Goal: Task Accomplishment & Management: Complete application form

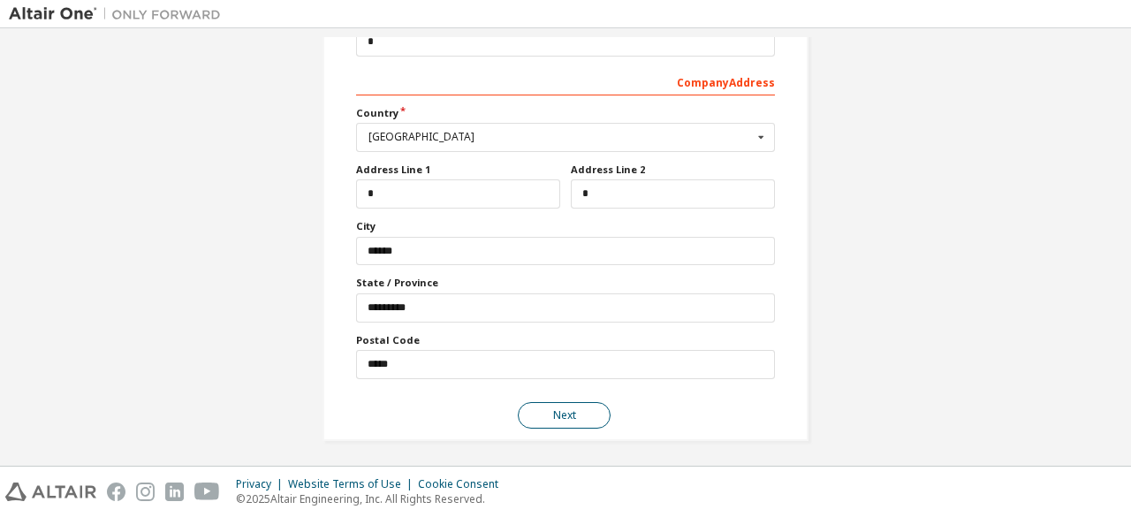
type input "*****"
click at [549, 407] on button "Next" at bounding box center [564, 415] width 93 height 27
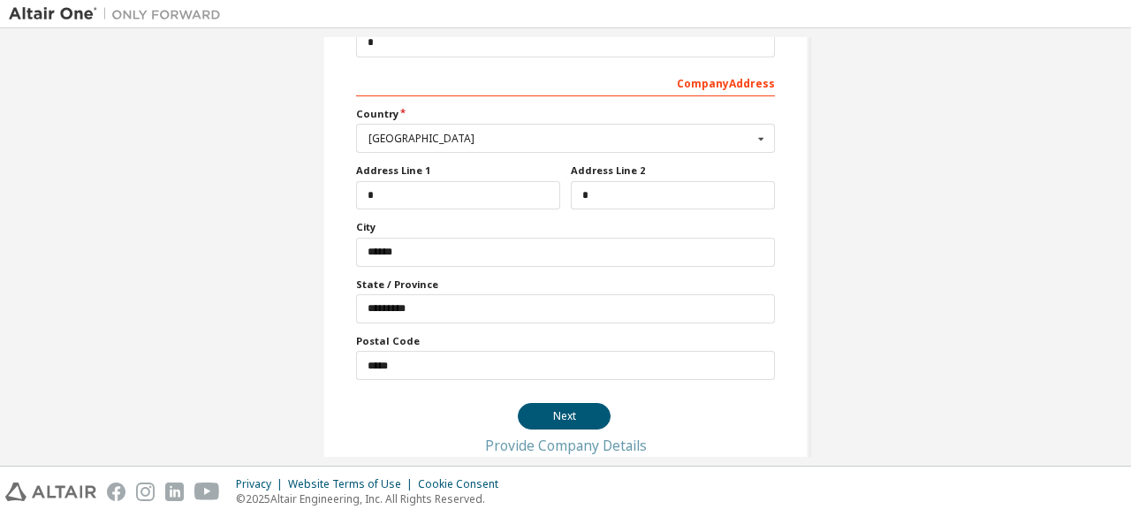
scroll to position [0, 0]
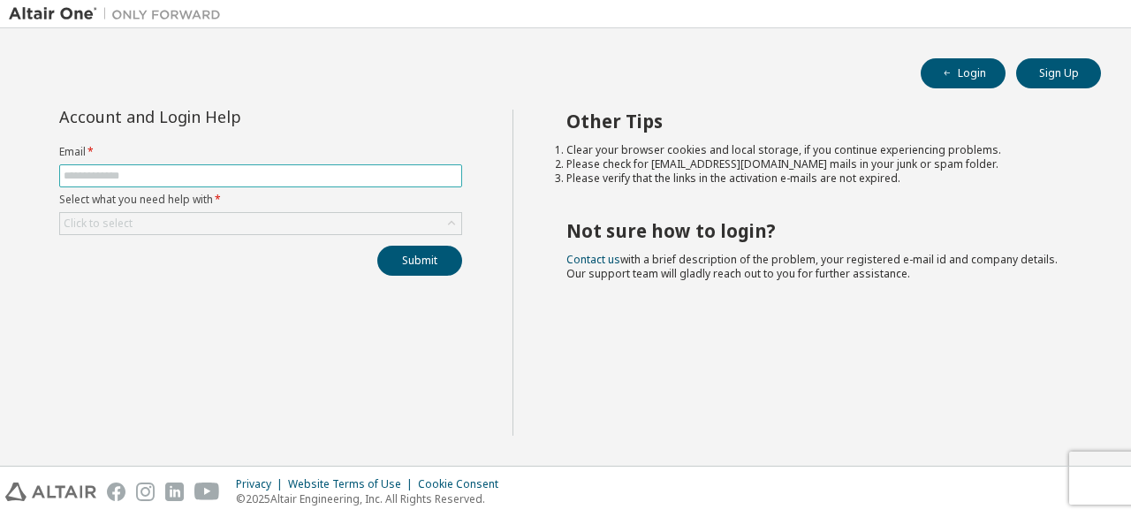
click at [186, 179] on input "text" at bounding box center [261, 176] width 394 height 14
type input "**********"
click at [188, 220] on div "Click to select" at bounding box center [260, 223] width 401 height 21
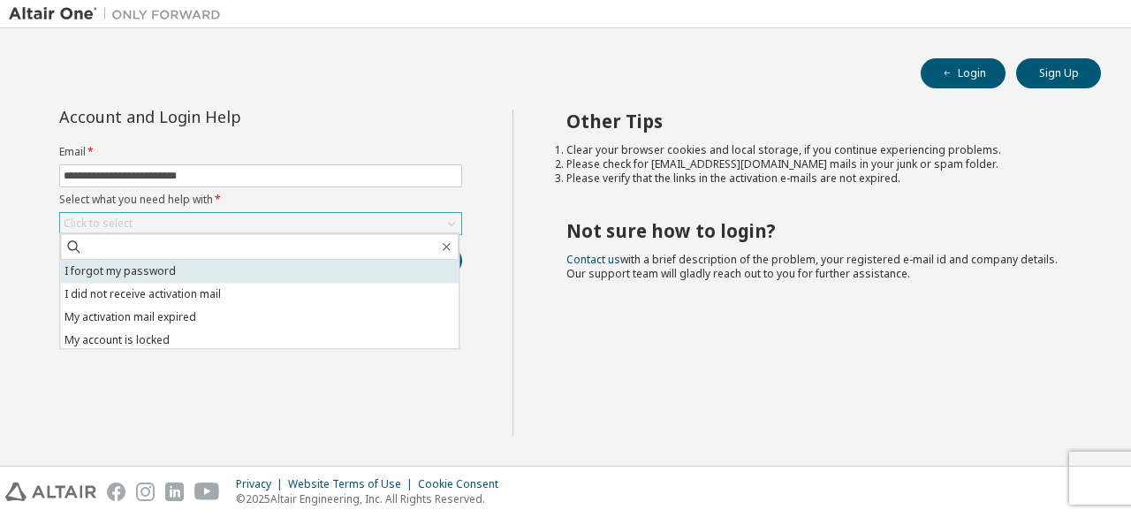
click at [198, 262] on li "I forgot my password" at bounding box center [259, 271] width 399 height 23
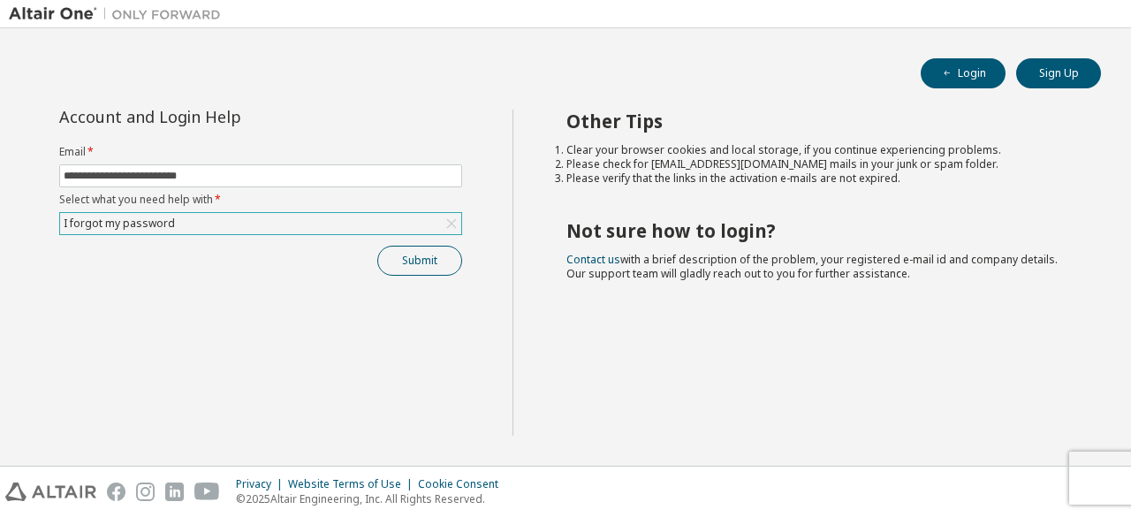
drag, startPoint x: 468, startPoint y: 254, endPoint x: 399, endPoint y: 260, distance: 69.2
click at [450, 254] on div "**********" at bounding box center [261, 193] width 424 height 166
click at [403, 261] on button "Submit" at bounding box center [419, 261] width 85 height 30
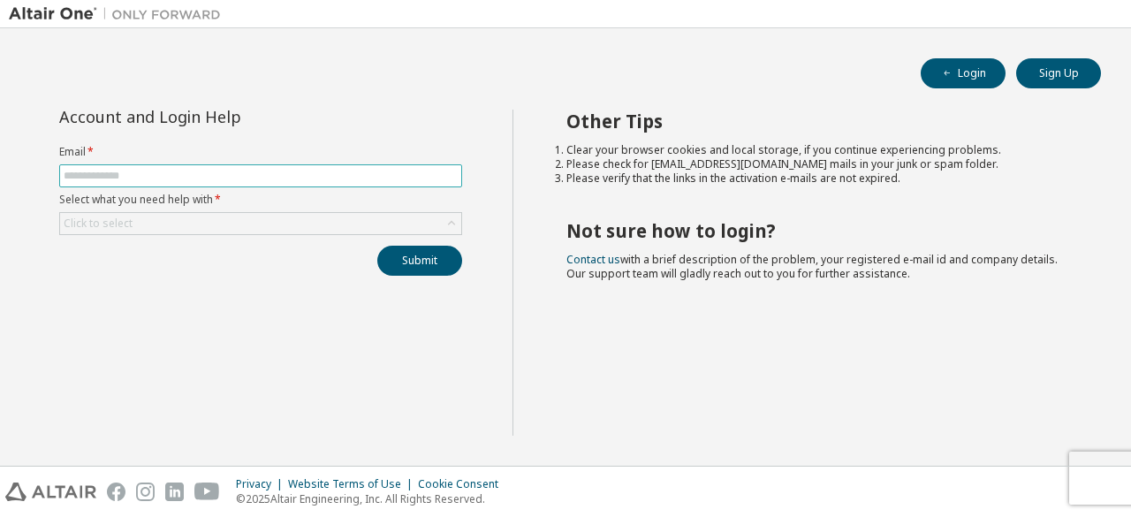
click at [180, 171] on input "text" at bounding box center [261, 176] width 394 height 14
type input "**********"
click at [183, 223] on div "Click to select" at bounding box center [260, 223] width 401 height 21
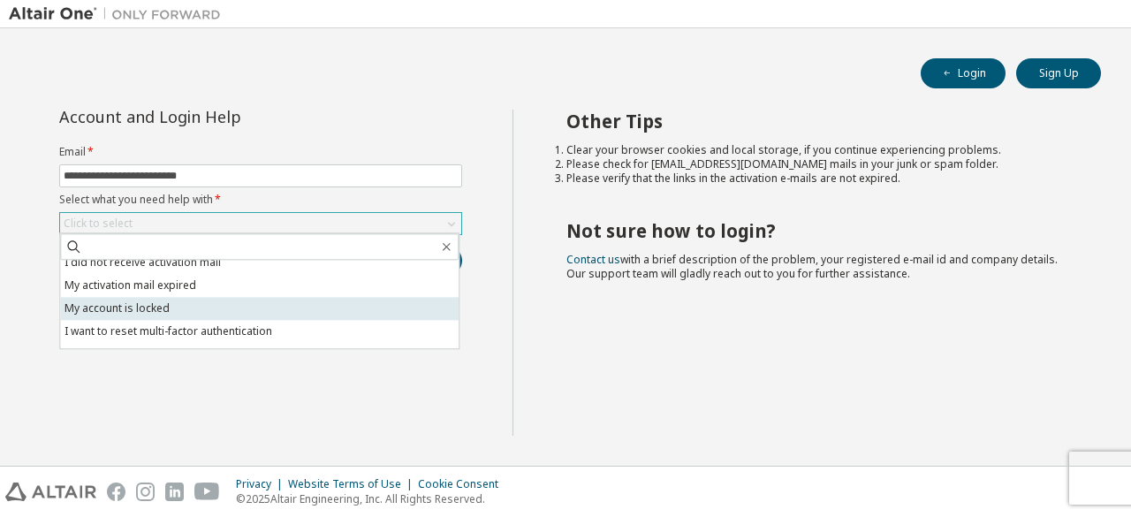
scroll to position [49, 0]
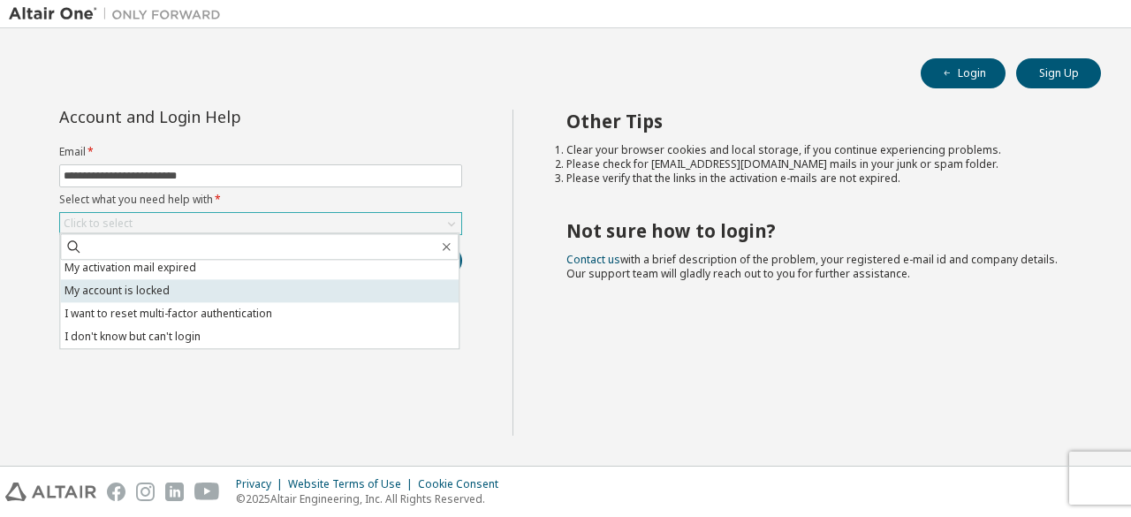
click at [117, 289] on li "My account is locked" at bounding box center [259, 290] width 399 height 23
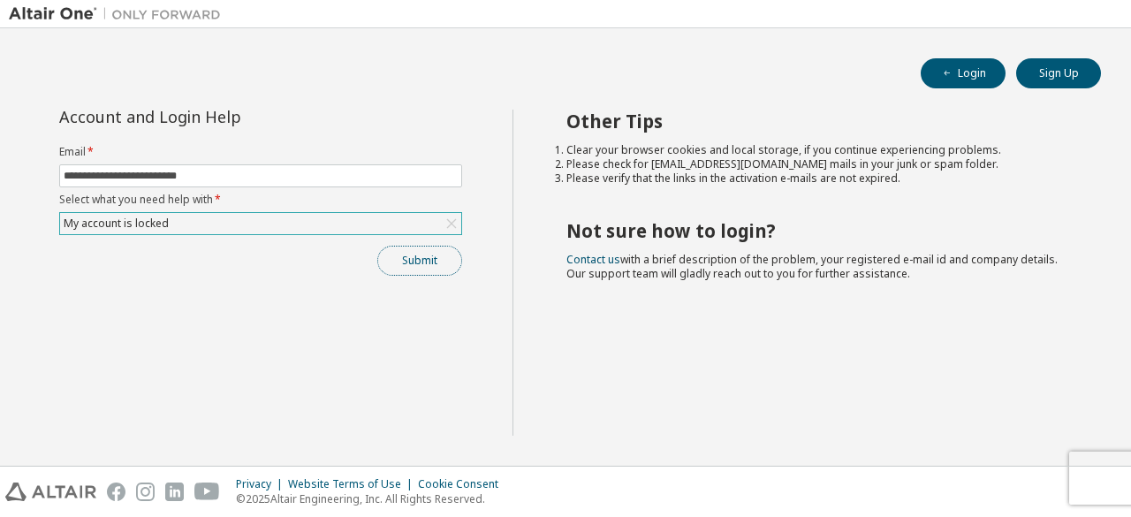
click at [421, 266] on button "Submit" at bounding box center [419, 261] width 85 height 30
click at [733, 391] on div "Other Tips Clear your browser cookies and local storage, if you continue experi…" at bounding box center [818, 273] width 611 height 326
click at [673, 379] on div "Other Tips Clear your browser cookies and local storage, if you continue experi…" at bounding box center [818, 273] width 611 height 326
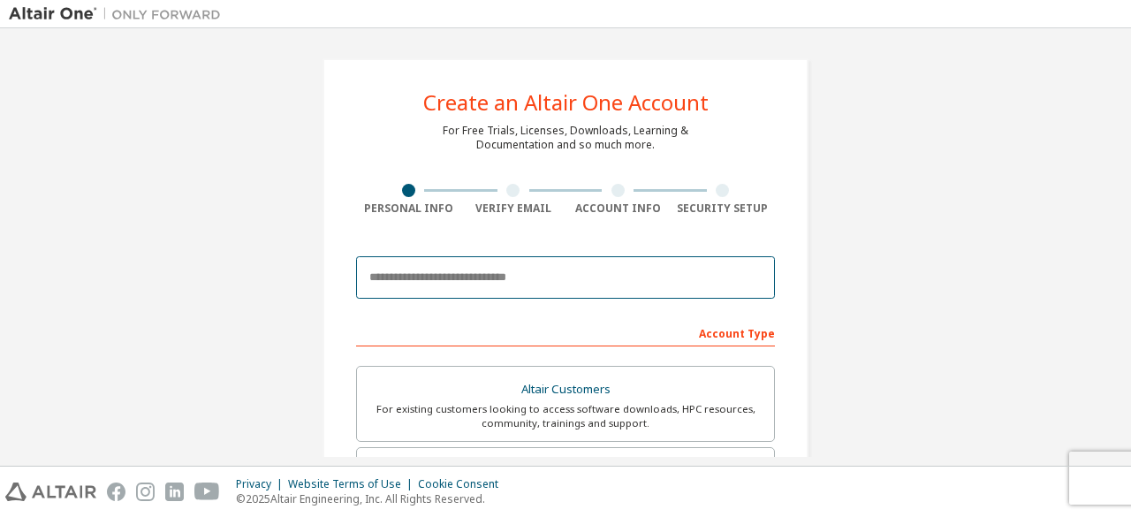
click at [501, 280] on input "email" at bounding box center [565, 277] width 419 height 42
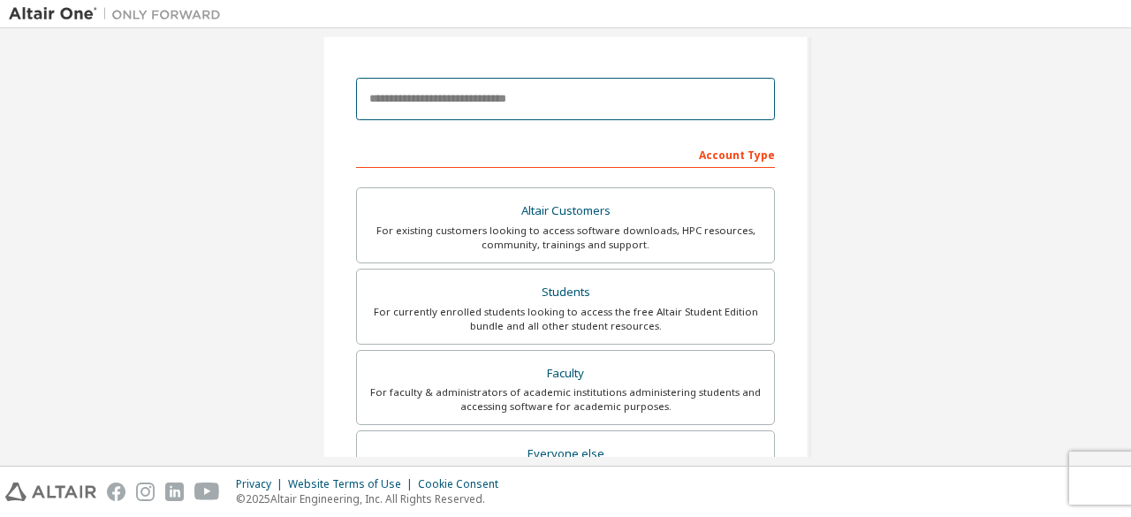
scroll to position [353, 0]
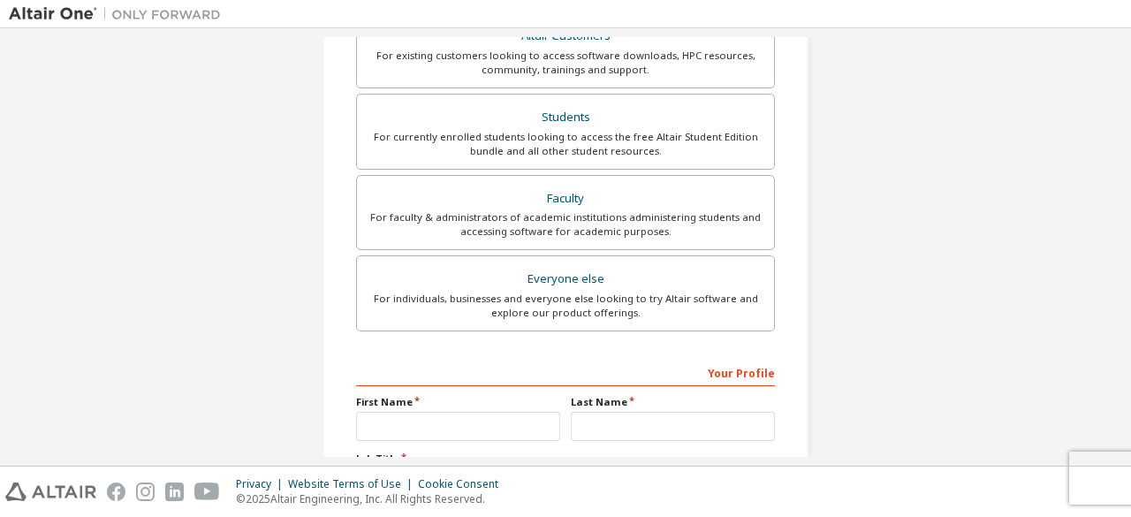
click at [885, 292] on div "Create an Altair One Account For Free Trials, Licenses, Downloads, Learning & D…" at bounding box center [565, 152] width 1113 height 936
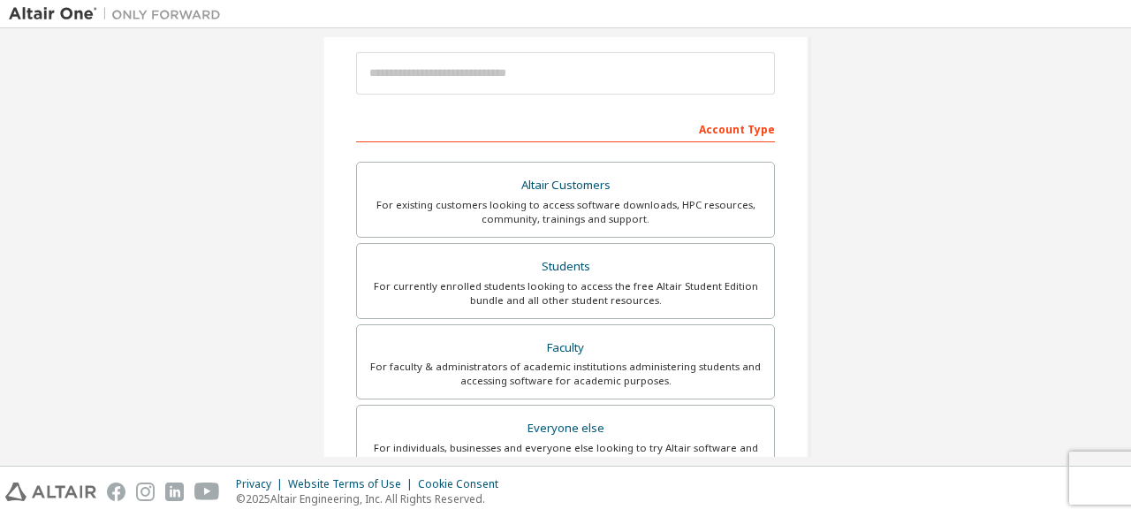
scroll to position [177, 0]
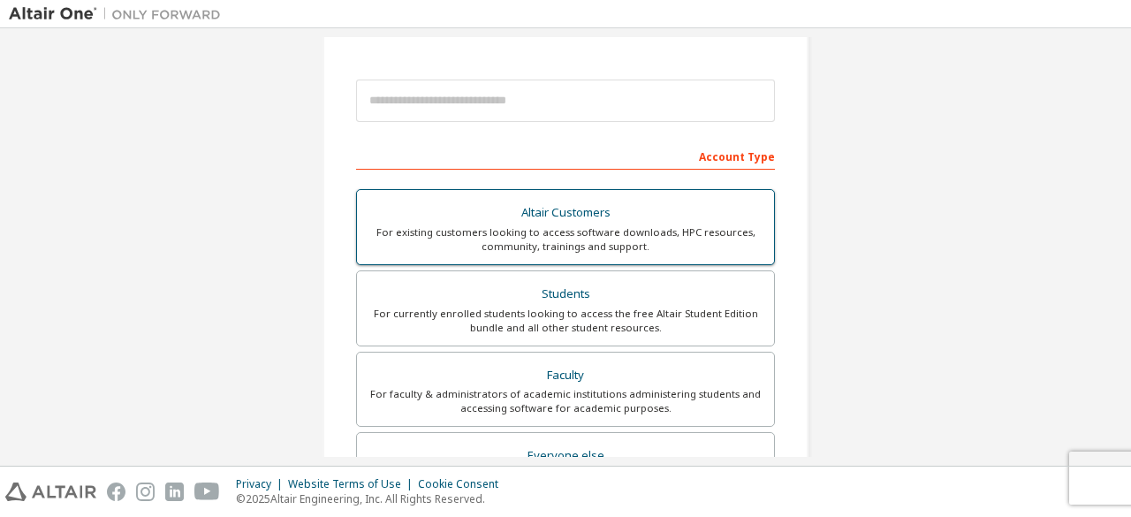
click at [657, 216] on div "Altair Customers" at bounding box center [566, 213] width 396 height 25
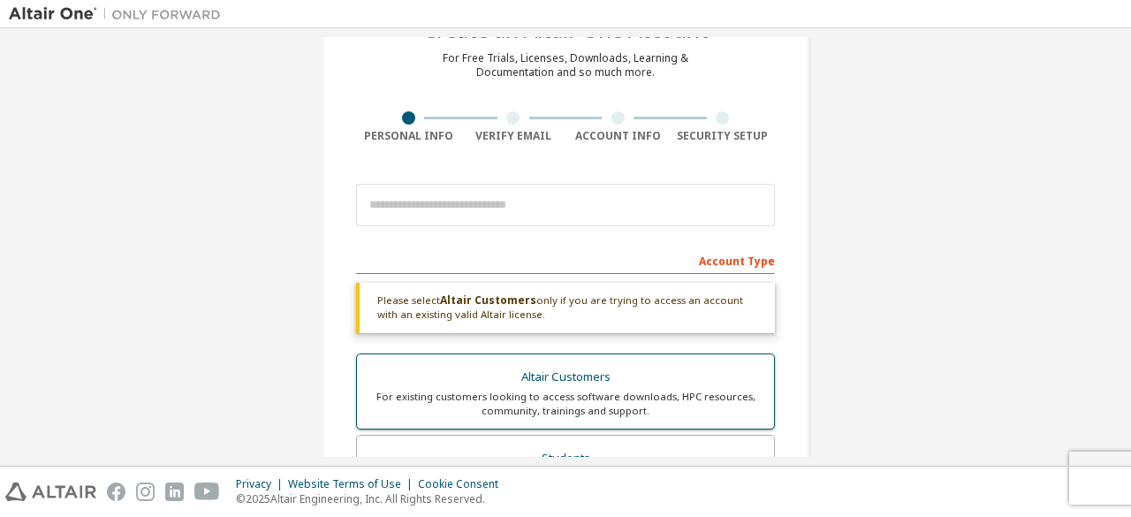
scroll to position [0, 0]
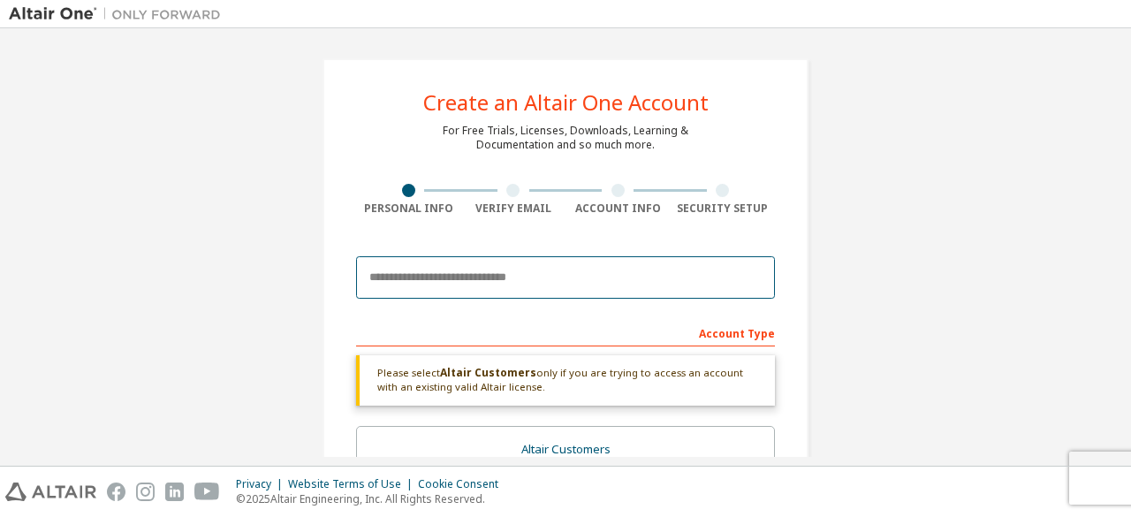
click at [495, 278] on input "email" at bounding box center [565, 277] width 419 height 42
click at [751, 287] on input "email" at bounding box center [565, 277] width 419 height 42
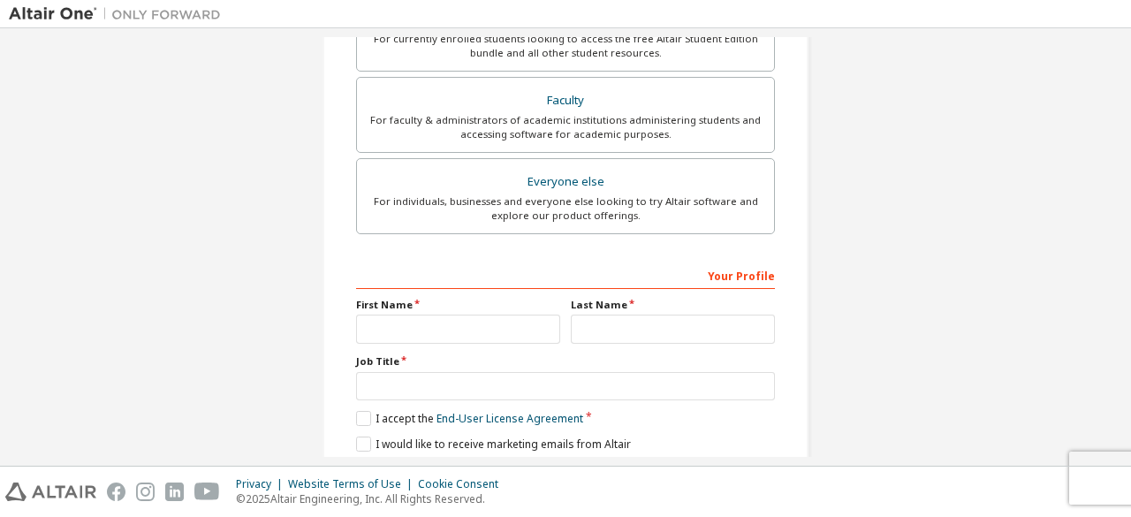
scroll to position [530, 0]
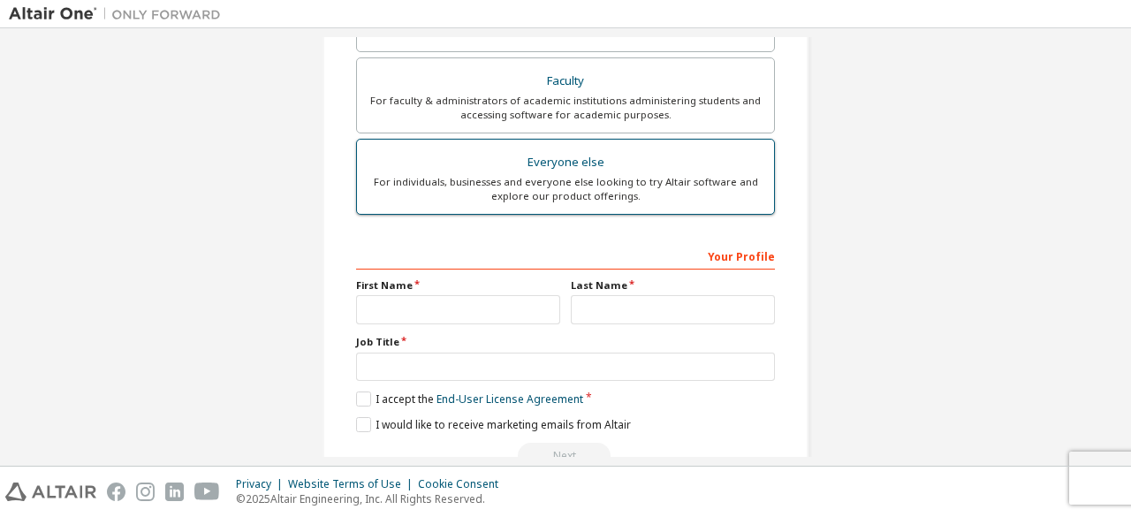
click at [599, 185] on div "For individuals, businesses and everyone else looking to try Altair software an…" at bounding box center [566, 189] width 396 height 28
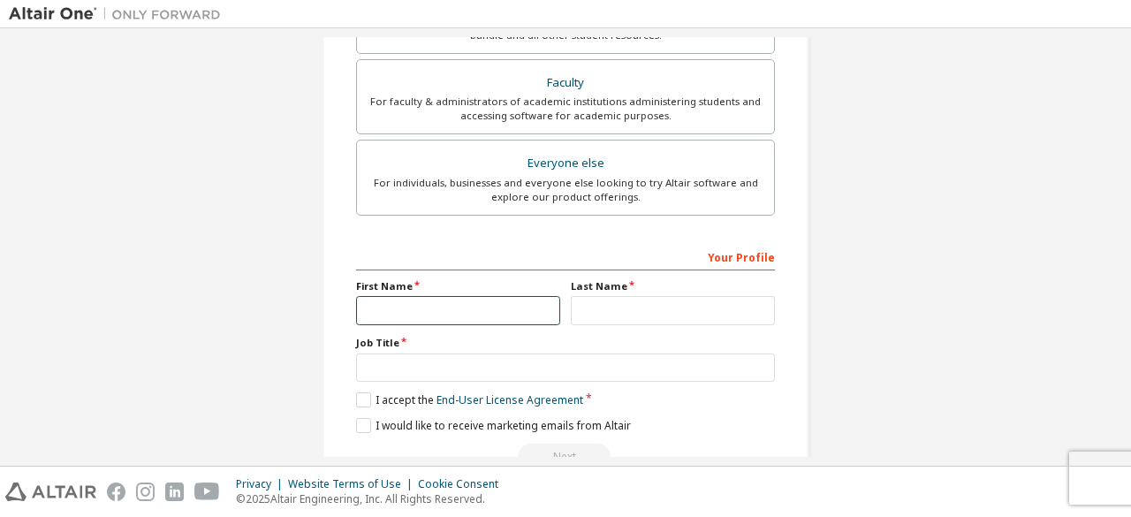
click at [383, 310] on input "text" at bounding box center [458, 310] width 204 height 29
type input "***"
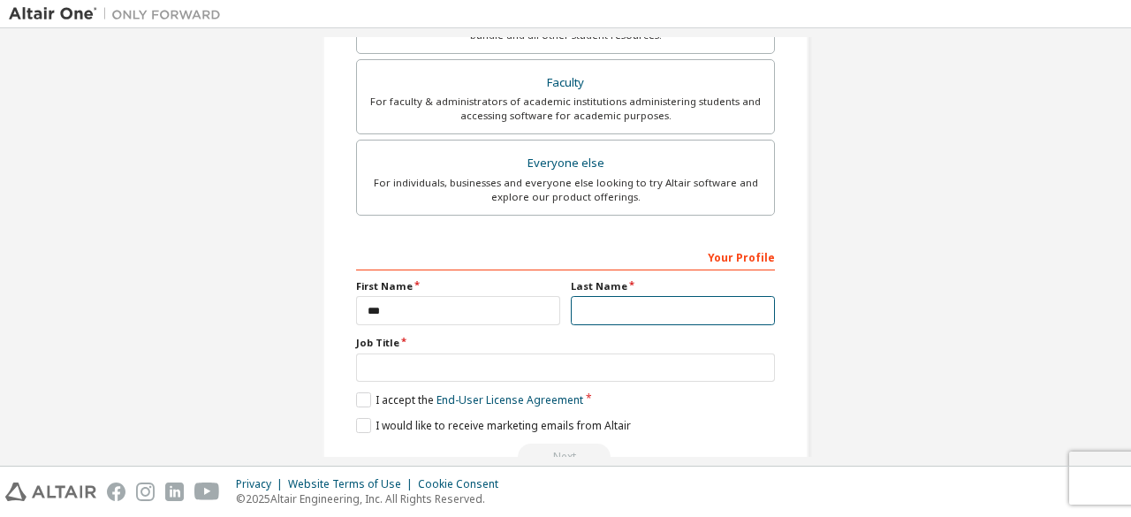
click at [619, 309] on input "text" at bounding box center [673, 310] width 204 height 29
type input "***"
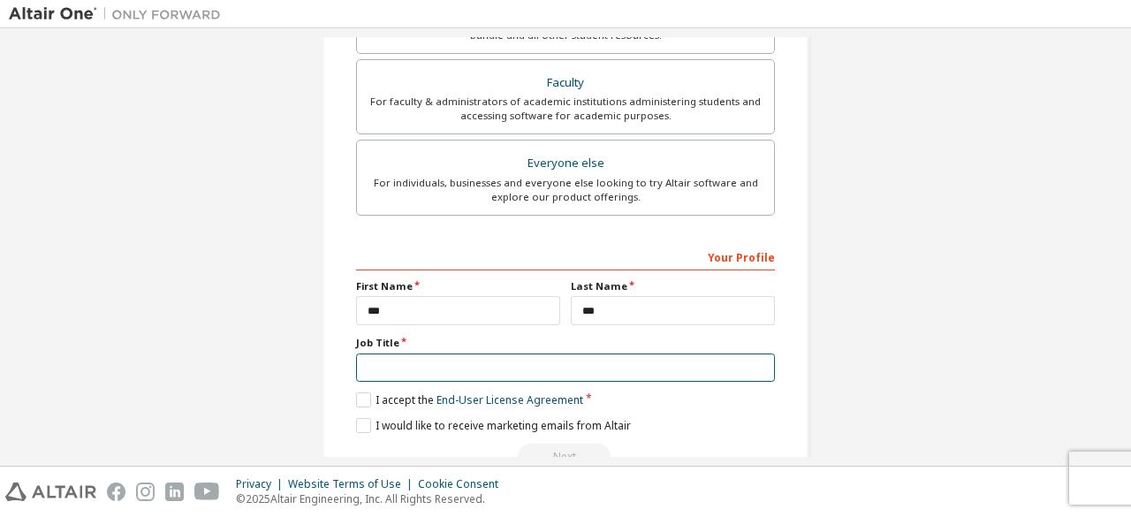
click at [451, 363] on input "text" at bounding box center [565, 367] width 419 height 29
type input "*******"
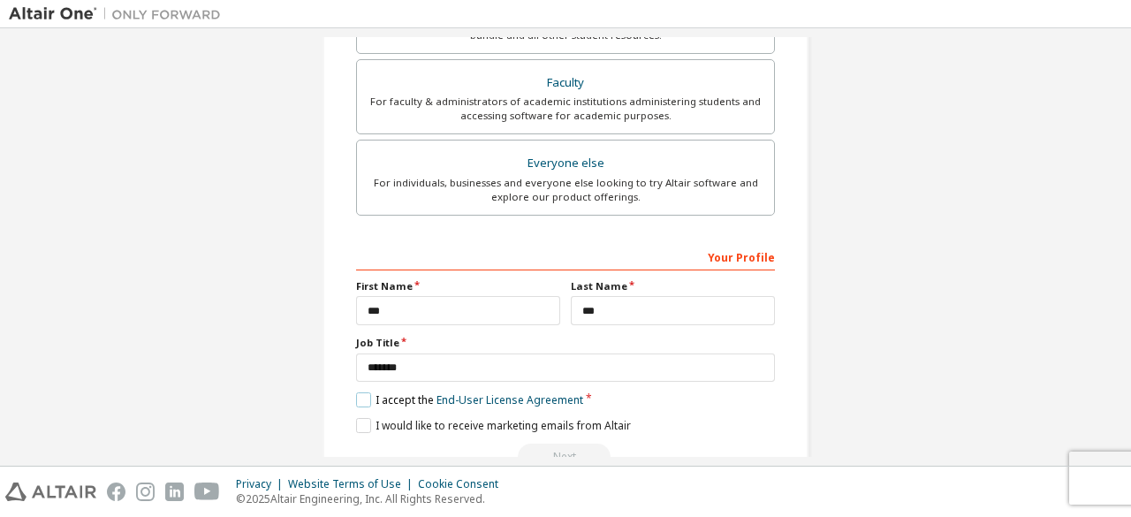
click at [357, 398] on label "I accept the End-User License Agreement" at bounding box center [469, 399] width 227 height 15
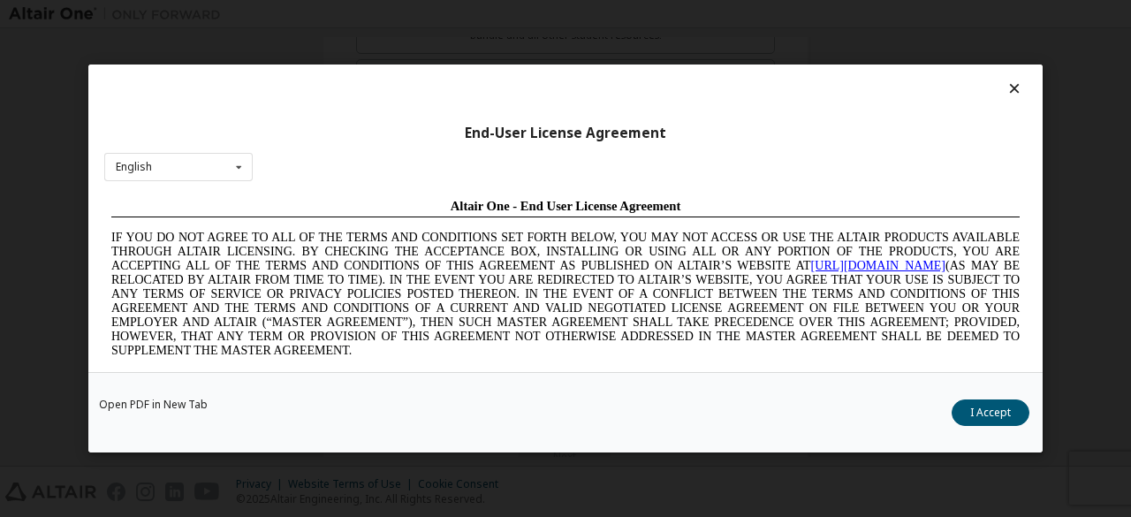
scroll to position [0, 0]
click at [998, 414] on button "I Accept" at bounding box center [991, 412] width 78 height 27
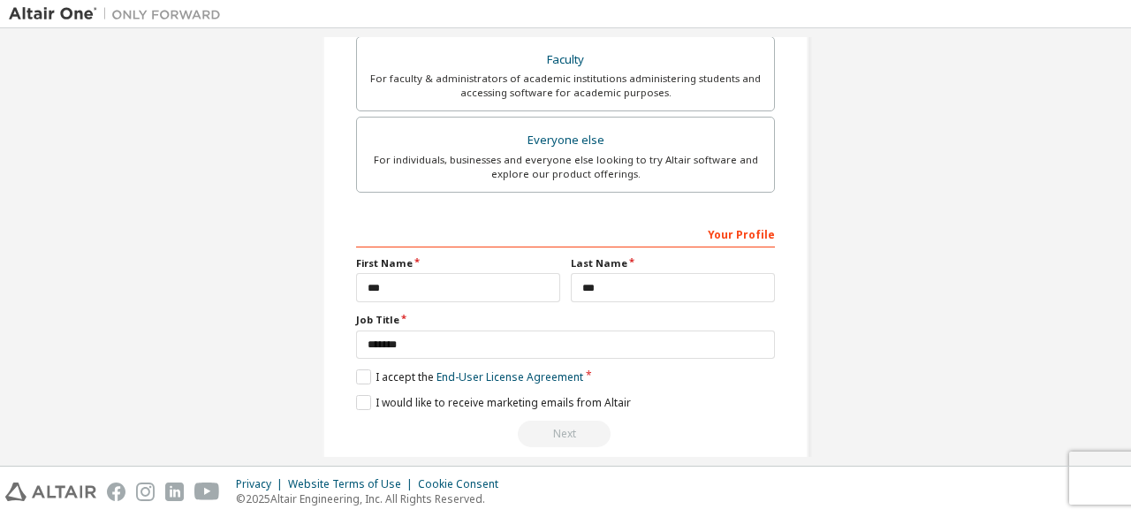
scroll to position [511, 0]
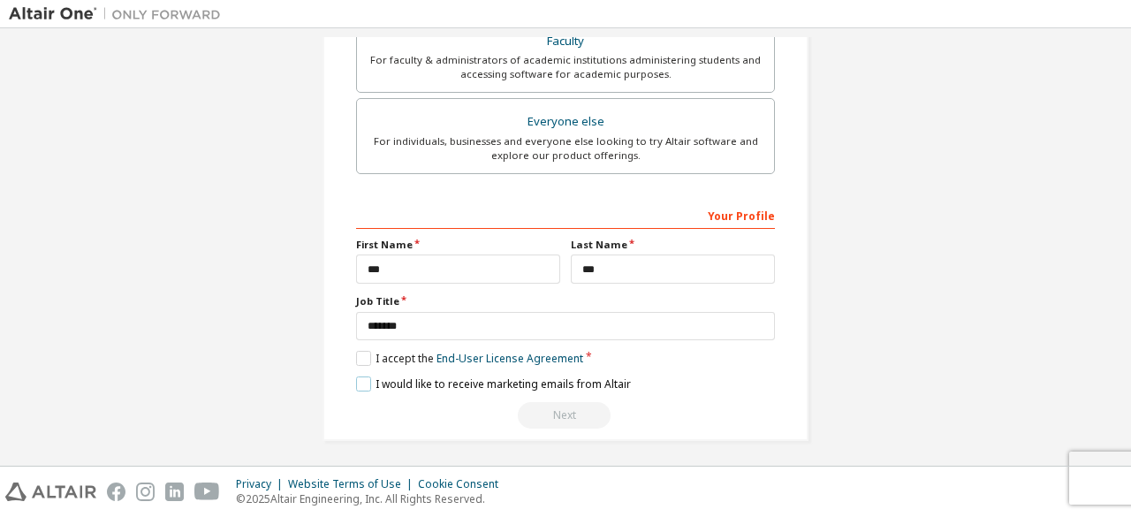
click at [365, 376] on label "I would like to receive marketing emails from Altair" at bounding box center [493, 383] width 275 height 15
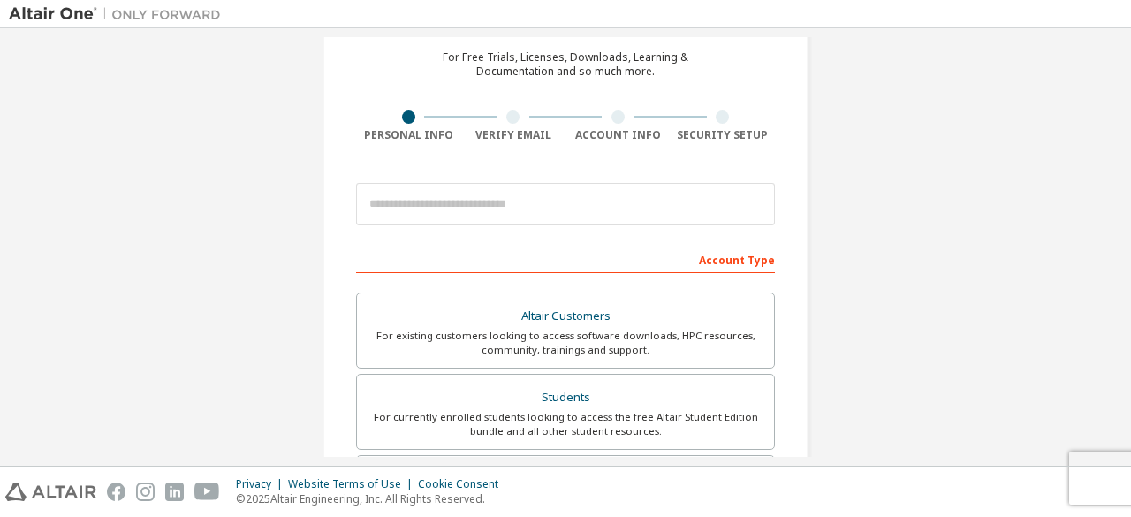
scroll to position [69, 0]
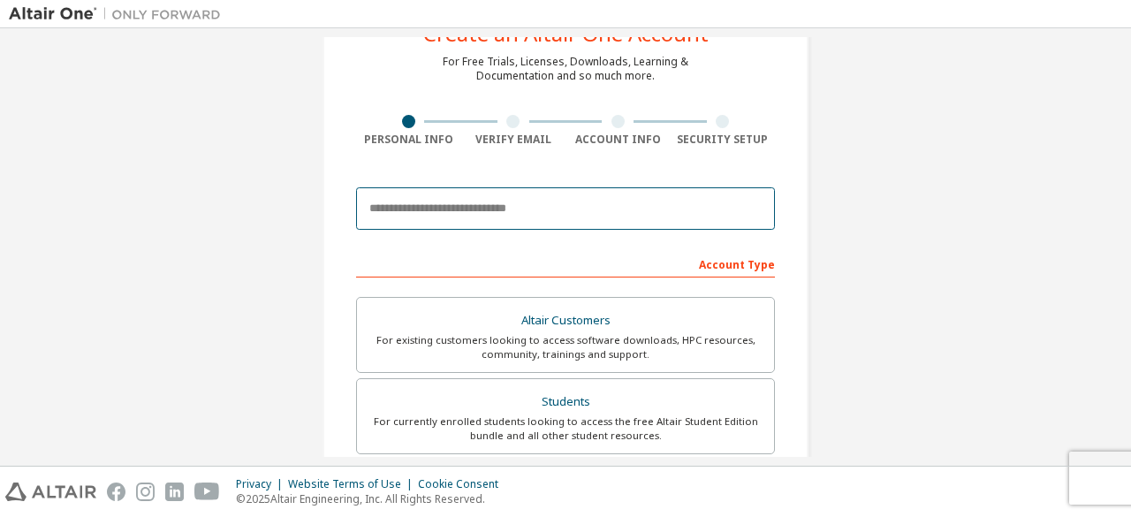
click at [459, 209] on input "email" at bounding box center [565, 208] width 419 height 42
type input "**********"
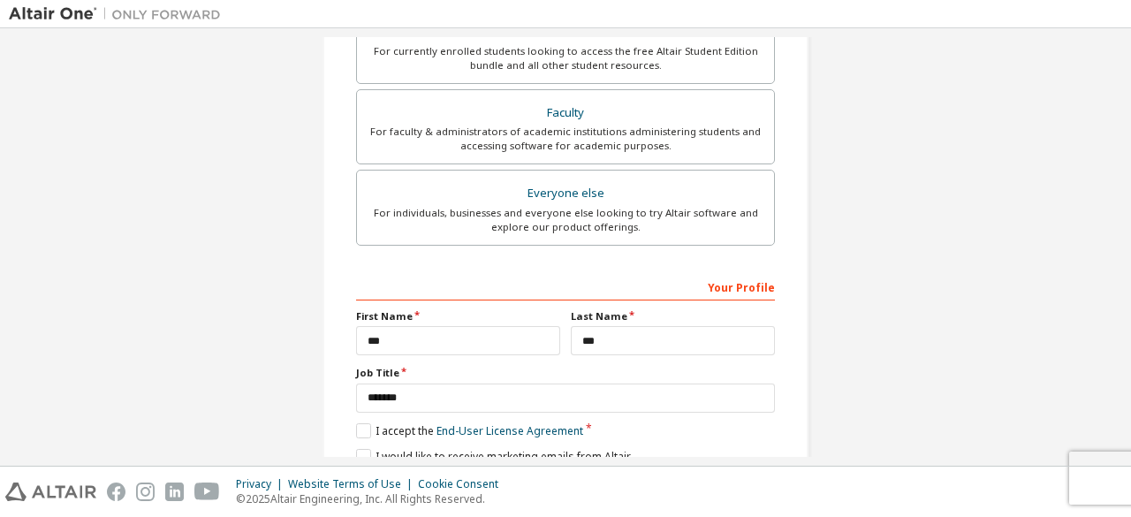
scroll to position [567, 0]
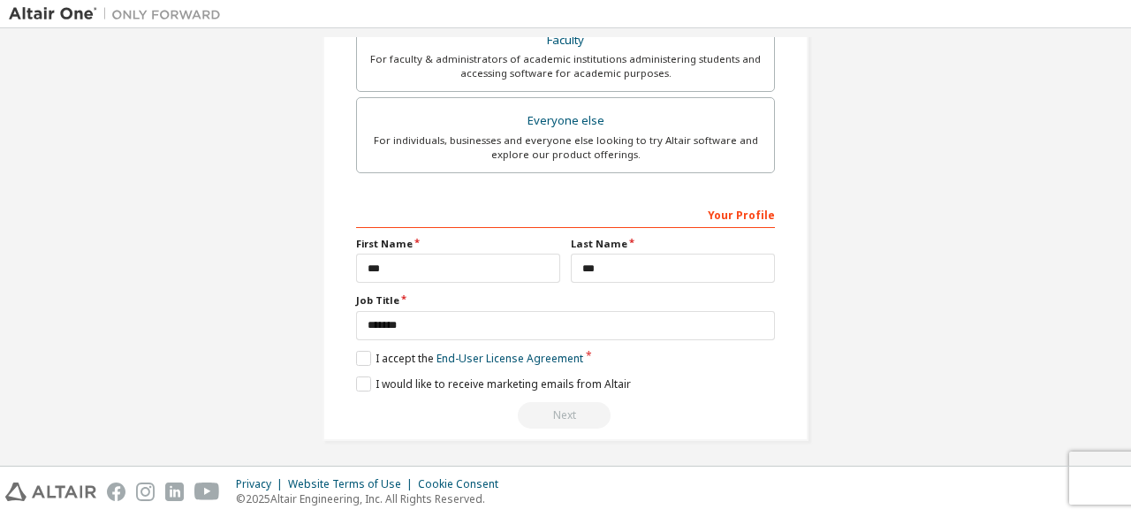
click at [546, 406] on div "Next" at bounding box center [565, 415] width 419 height 27
click at [547, 406] on div "Next" at bounding box center [565, 415] width 419 height 27
click at [549, 406] on div "Next" at bounding box center [565, 415] width 419 height 27
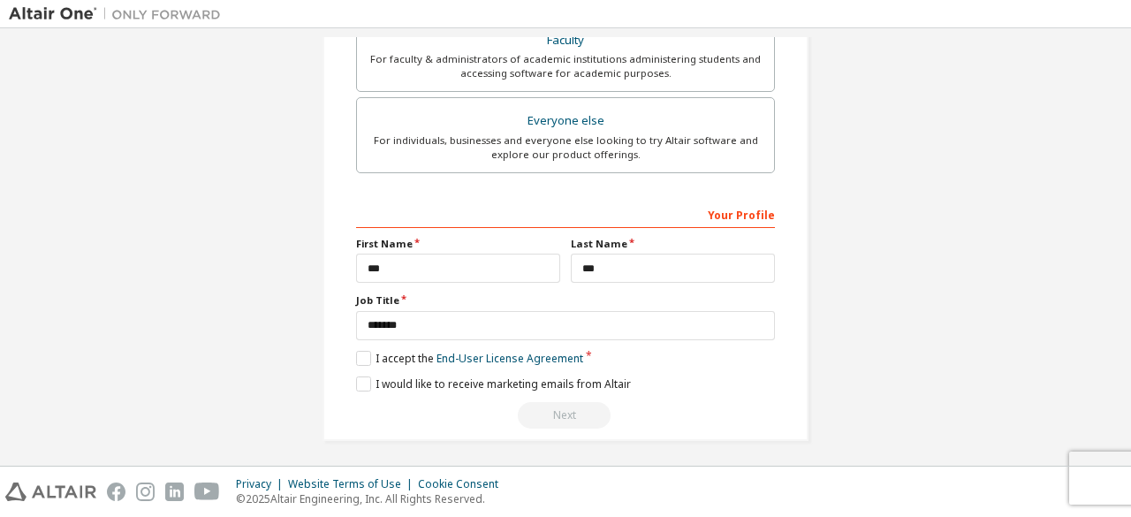
click at [549, 406] on div "Next" at bounding box center [565, 415] width 419 height 27
click at [550, 408] on div "Next" at bounding box center [565, 415] width 419 height 27
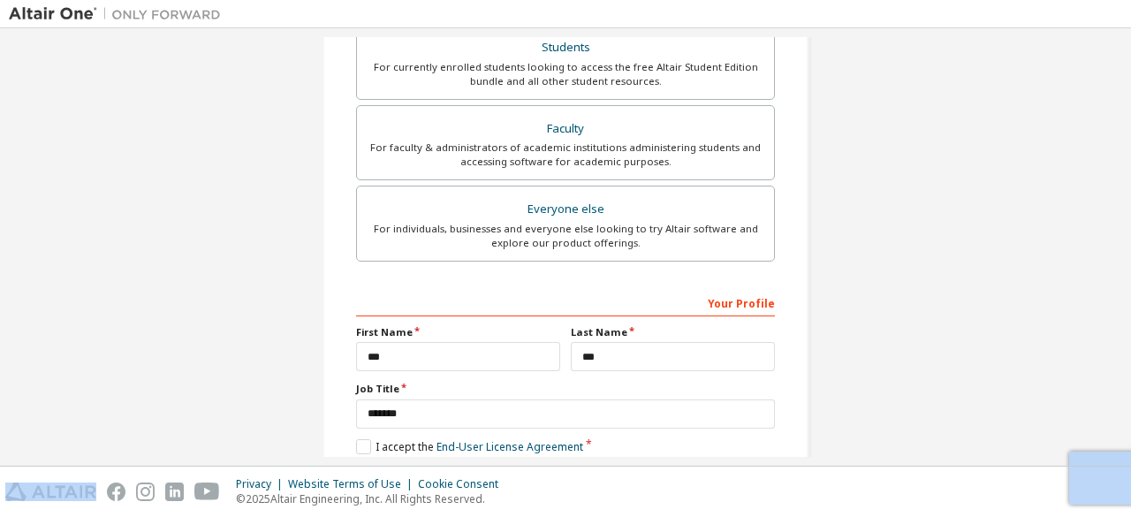
scroll to position [125, 0]
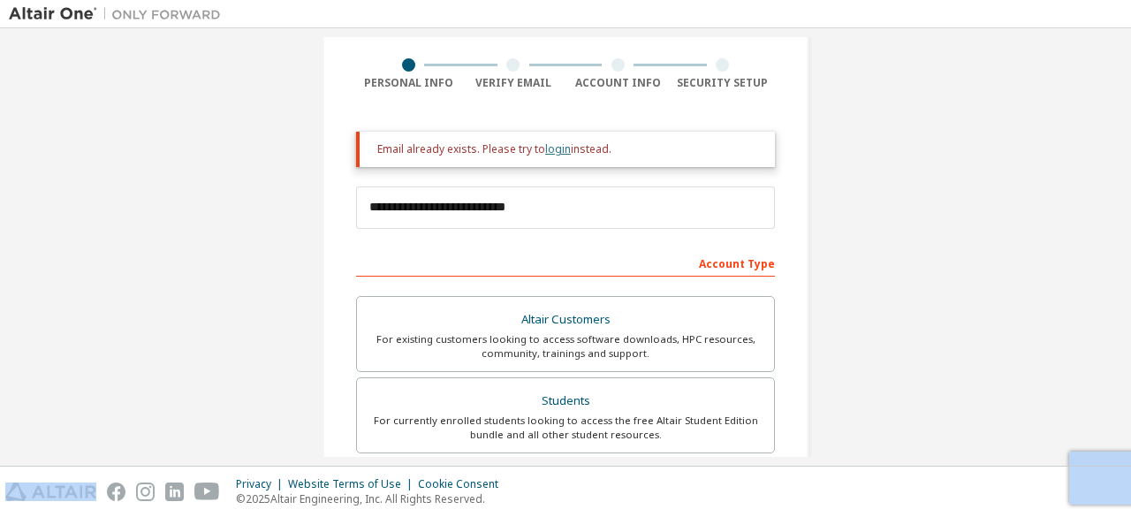
click at [546, 151] on link "login" at bounding box center [558, 148] width 26 height 15
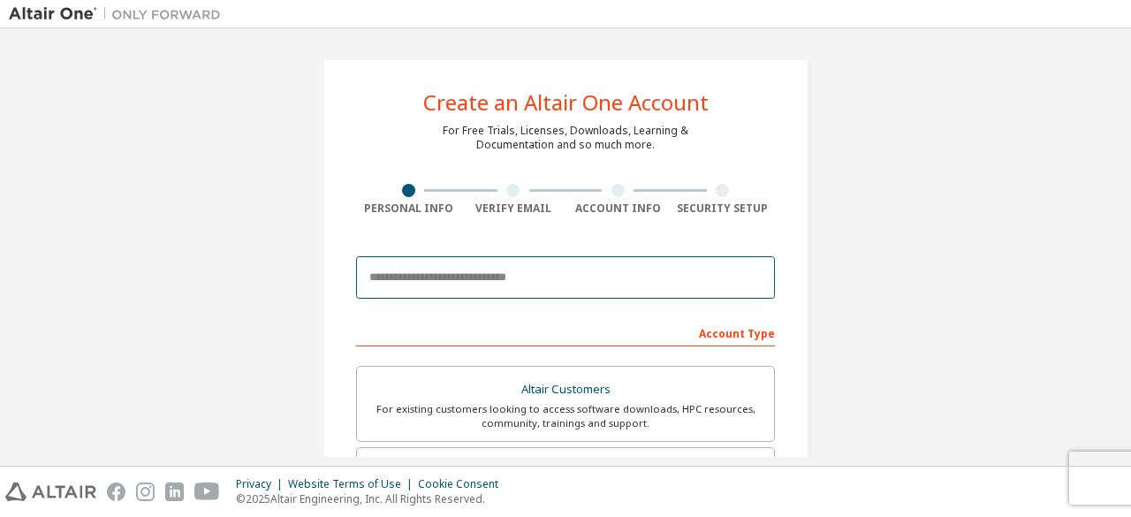
click at [495, 285] on input "email" at bounding box center [565, 277] width 419 height 42
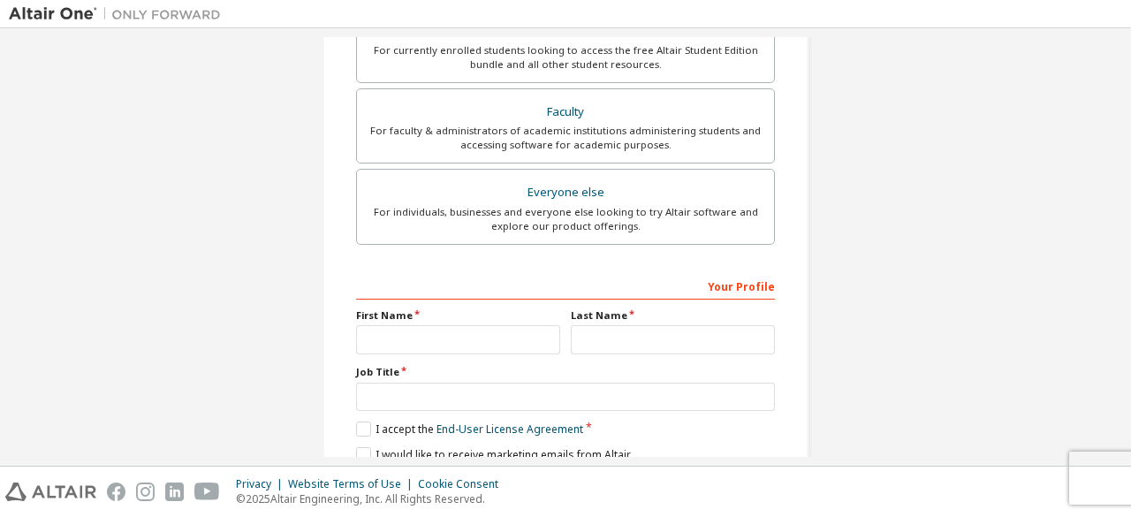
scroll to position [442, 0]
click at [426, 342] on input "text" at bounding box center [458, 337] width 204 height 29
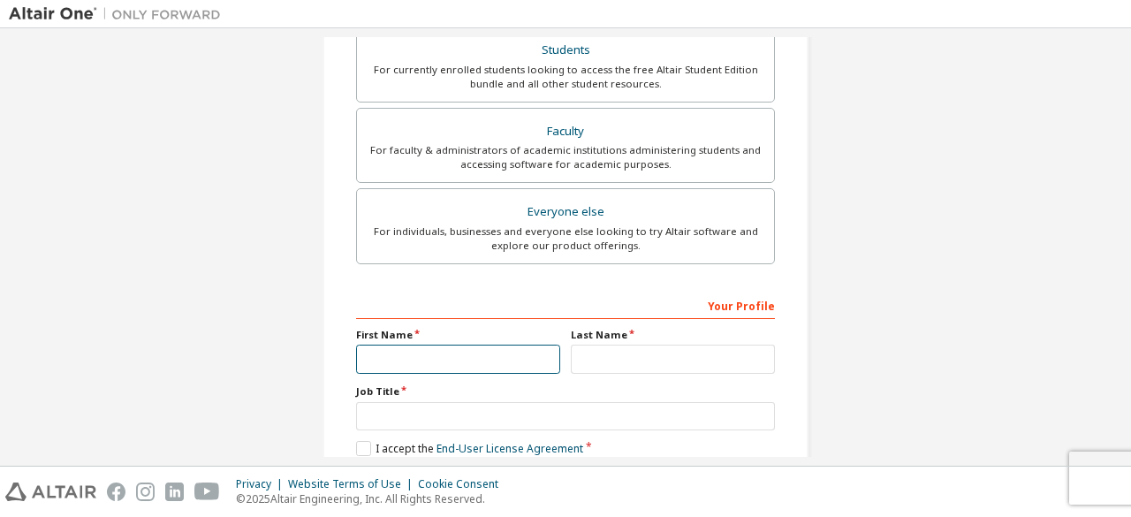
scroll to position [511, 0]
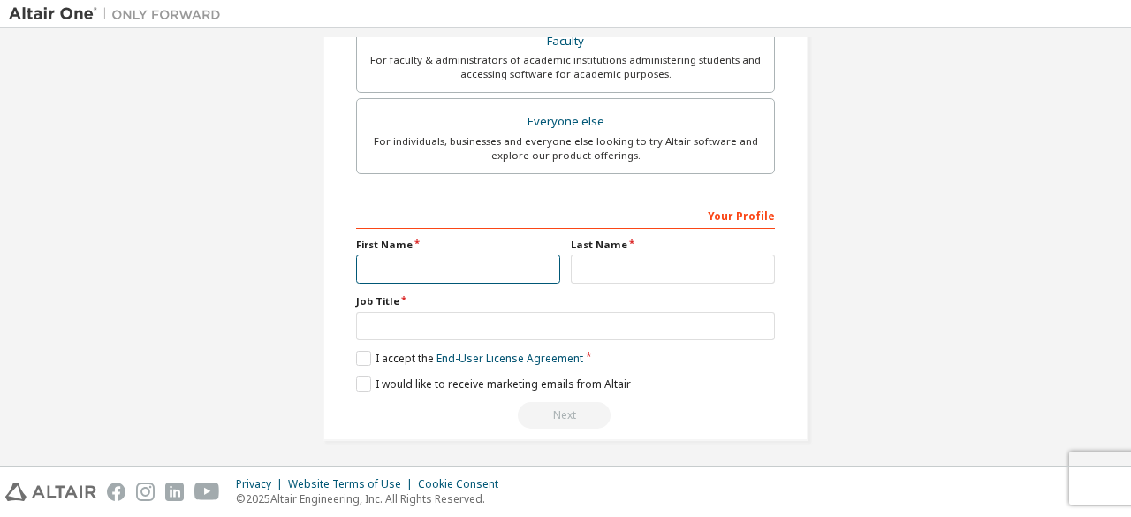
click at [479, 267] on input "text" at bounding box center [458, 268] width 204 height 29
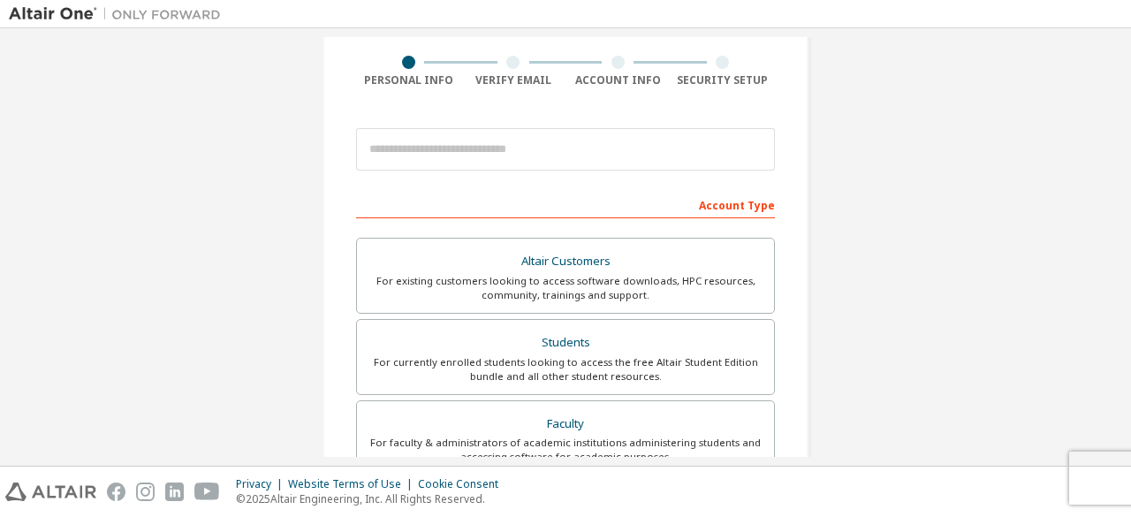
scroll to position [69, 0]
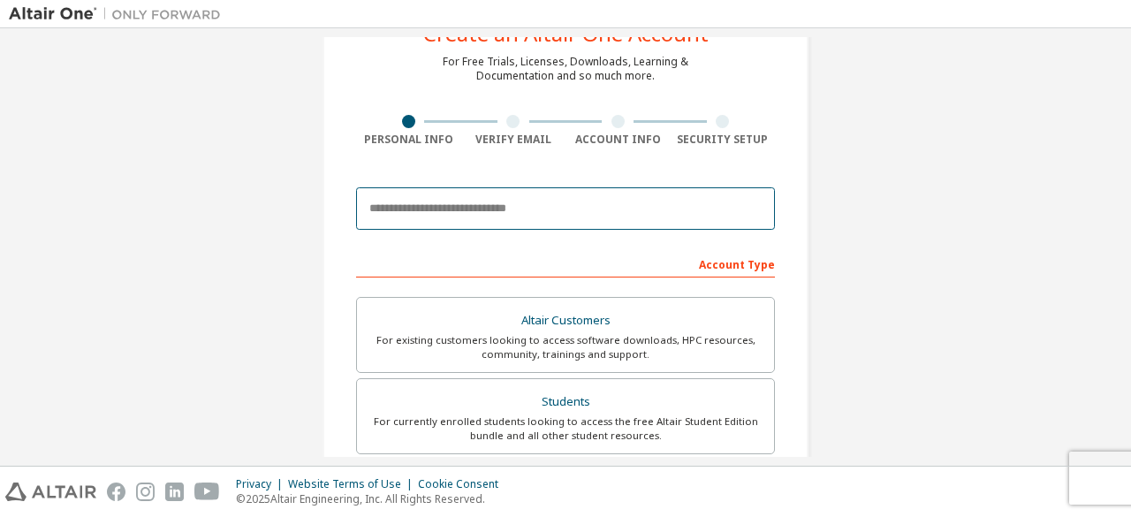
click at [509, 207] on input "email" at bounding box center [565, 208] width 419 height 42
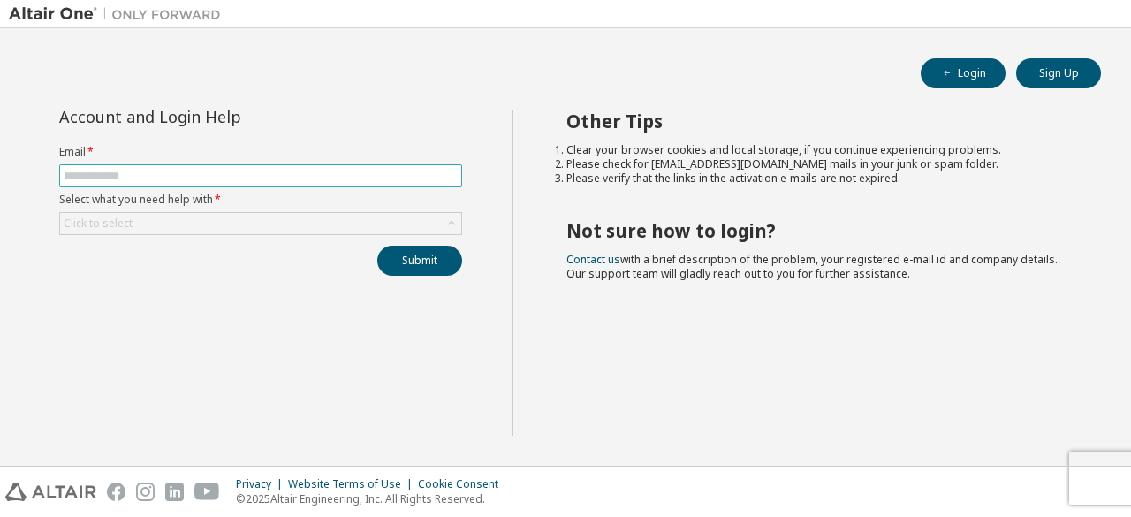
click at [159, 174] on input "text" at bounding box center [261, 176] width 394 height 14
type input "**********"
click at [194, 213] on div "Click to select" at bounding box center [260, 223] width 401 height 21
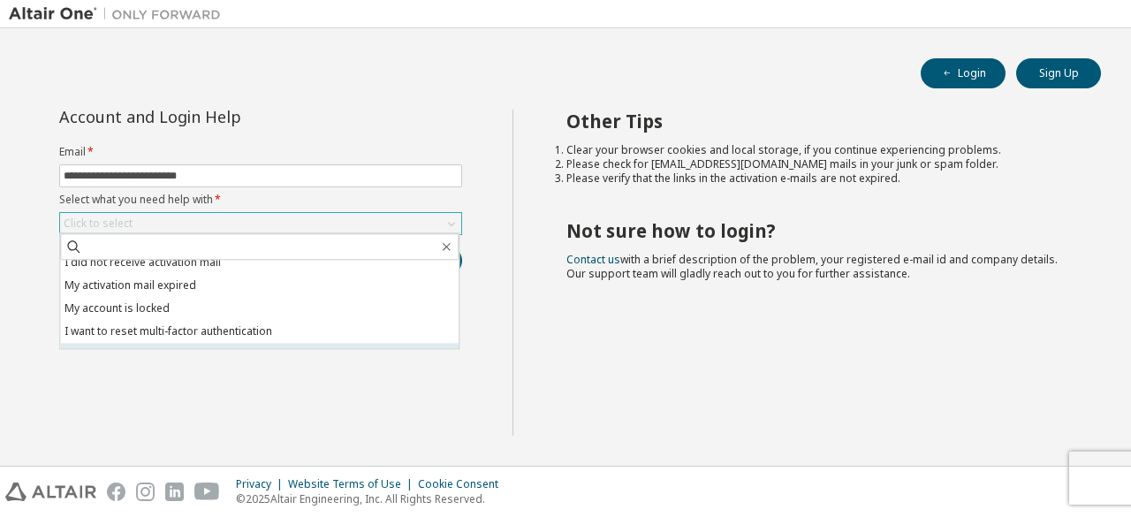
scroll to position [49, 0]
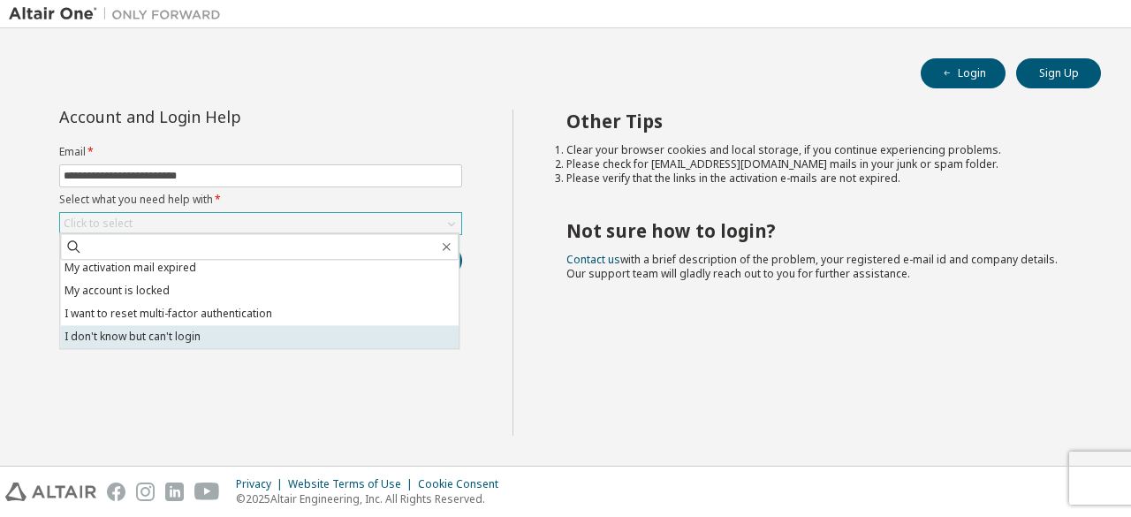
click at [125, 331] on li "I don't know but can't login" at bounding box center [259, 336] width 399 height 23
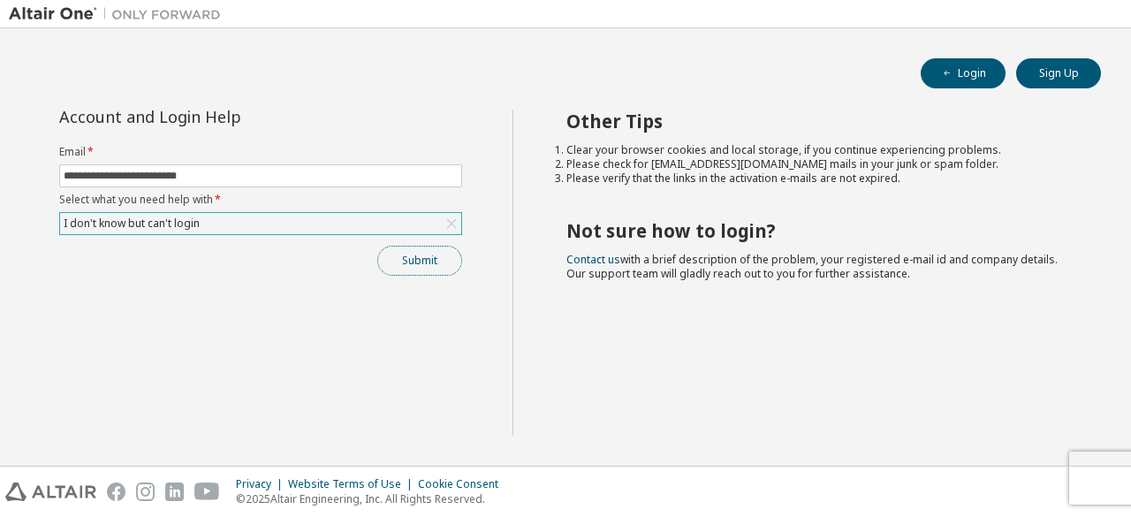
click at [399, 260] on button "Submit" at bounding box center [419, 261] width 85 height 30
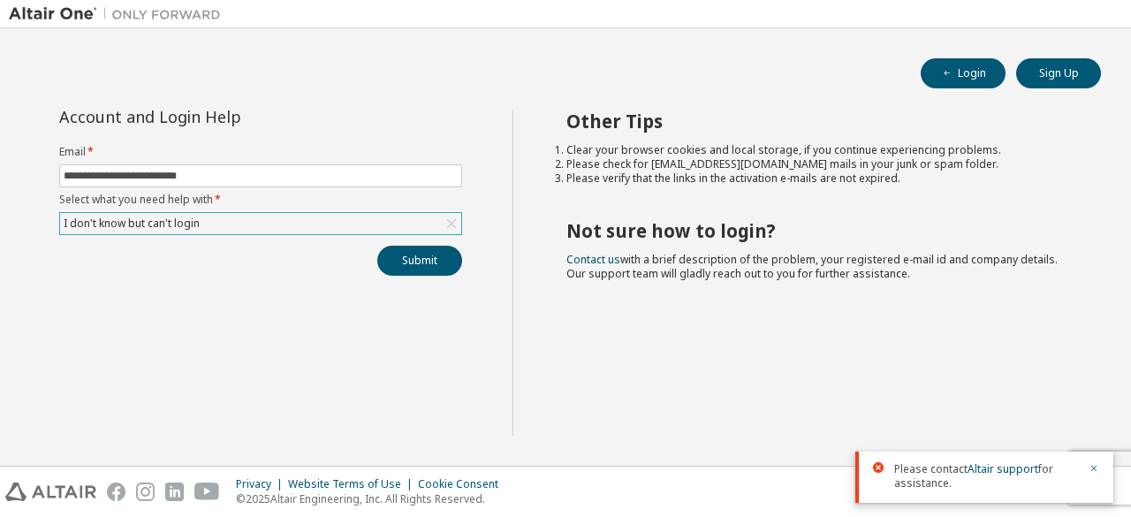
click at [369, 218] on div "I don't know but can't login" at bounding box center [260, 223] width 401 height 21
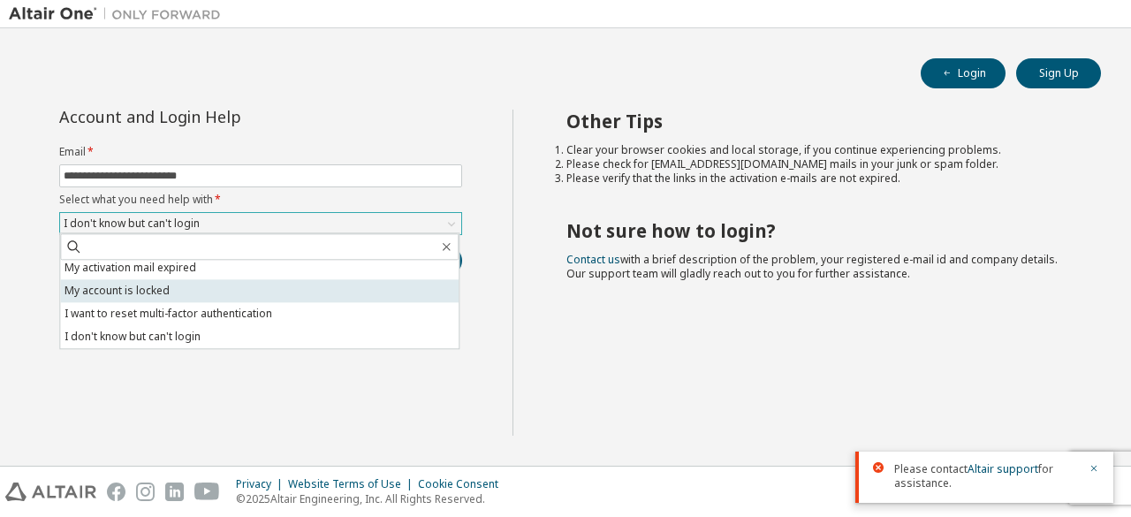
click at [171, 289] on li "My account is locked" at bounding box center [259, 290] width 399 height 23
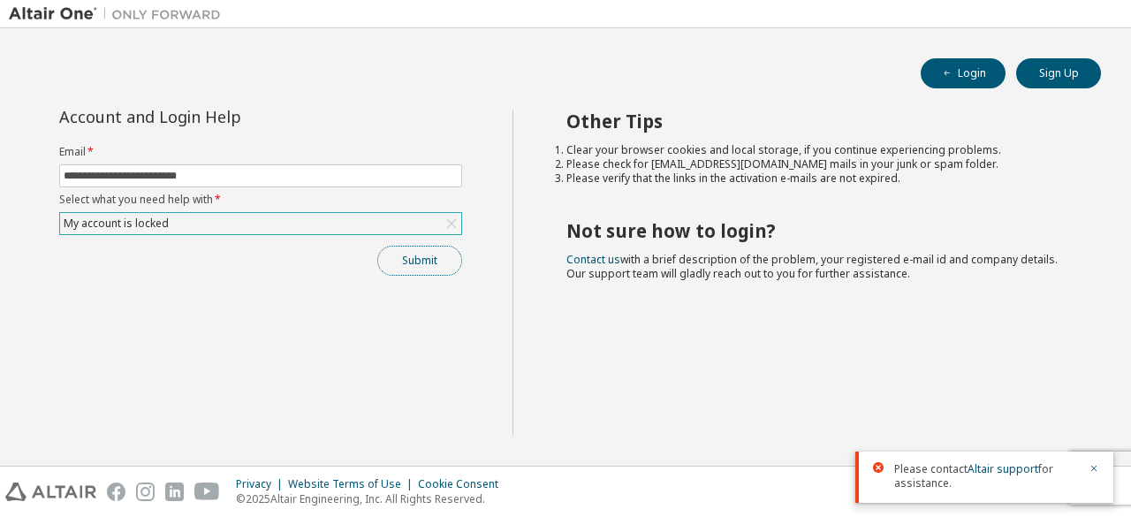
click at [436, 252] on button "Submit" at bounding box center [419, 261] width 85 height 30
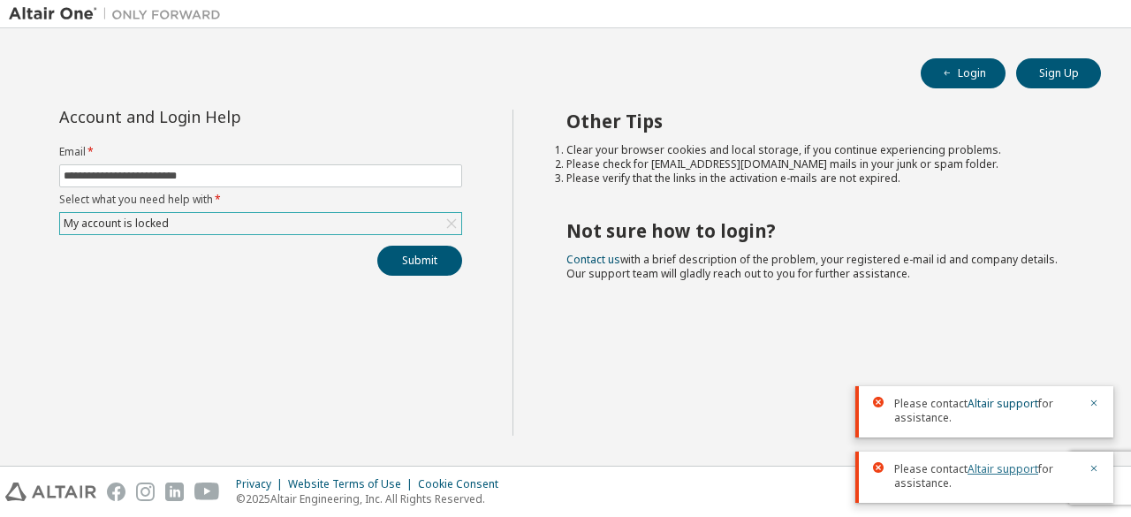
click at [1003, 466] on link "Altair support" at bounding box center [1003, 468] width 71 height 15
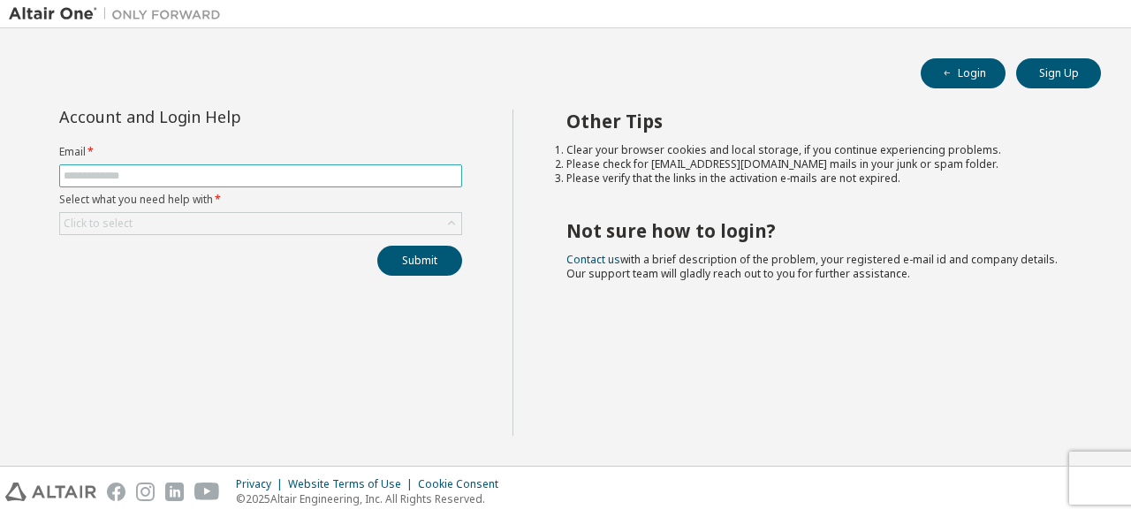
click at [240, 170] on input "text" at bounding box center [261, 176] width 394 height 14
type input "**********"
click at [193, 218] on div "Click to select" at bounding box center [260, 223] width 401 height 21
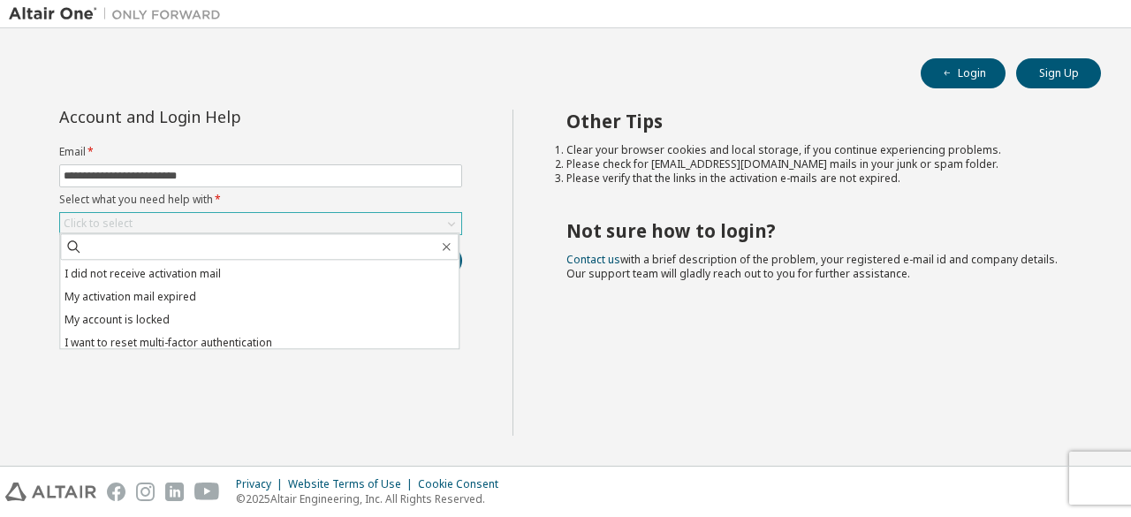
scroll to position [49, 0]
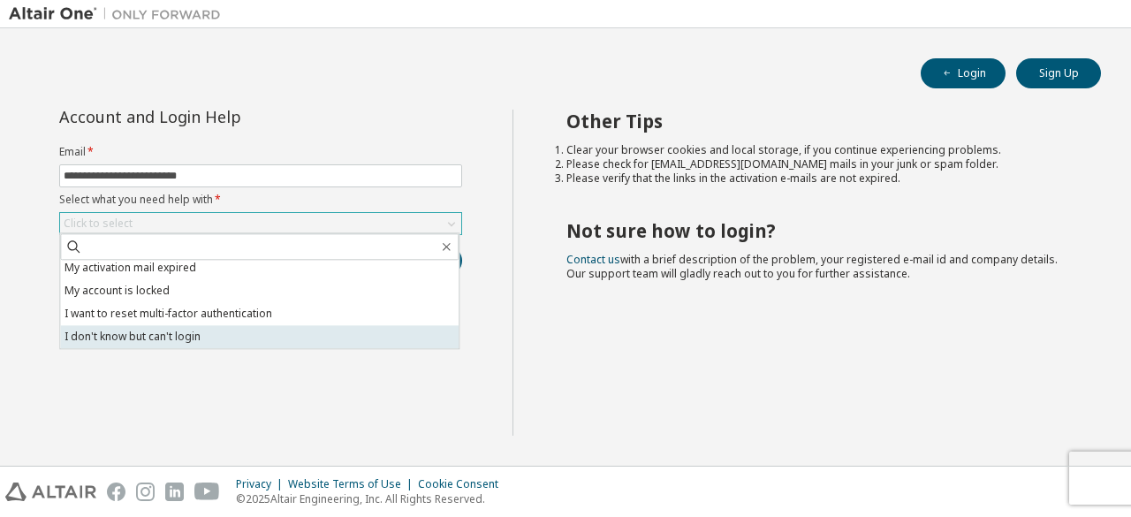
click at [148, 333] on li "I don't know but can't login" at bounding box center [259, 336] width 399 height 23
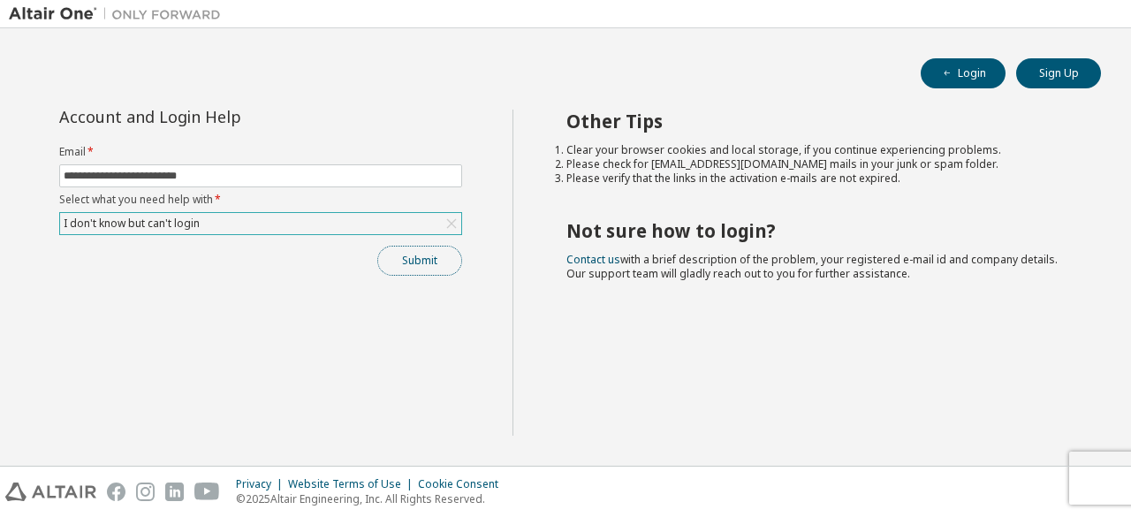
click at [420, 259] on button "Submit" at bounding box center [419, 261] width 85 height 30
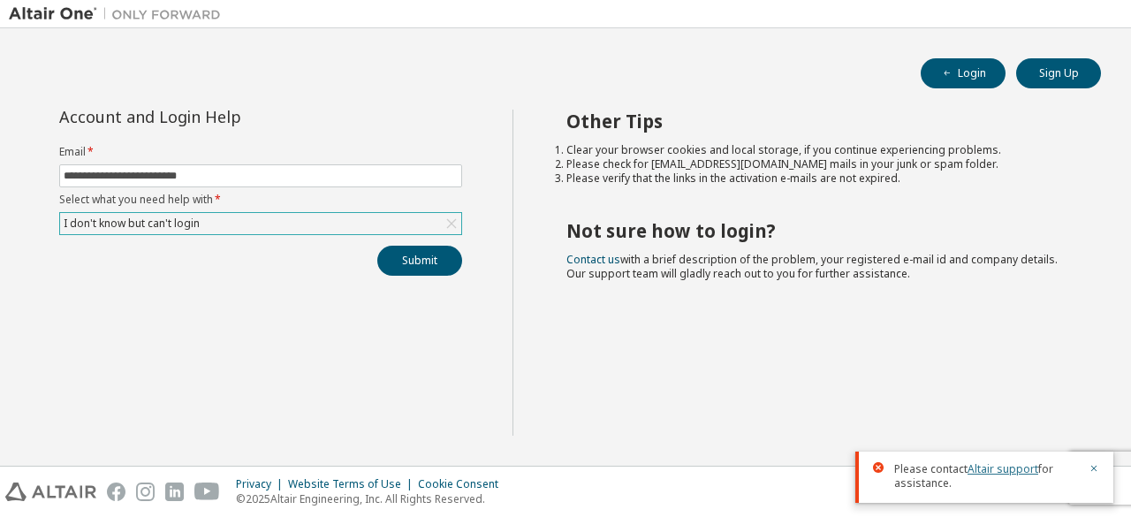
click at [1002, 466] on link "Altair support" at bounding box center [1003, 468] width 71 height 15
click at [1041, 72] on button "Sign Up" at bounding box center [1058, 73] width 85 height 30
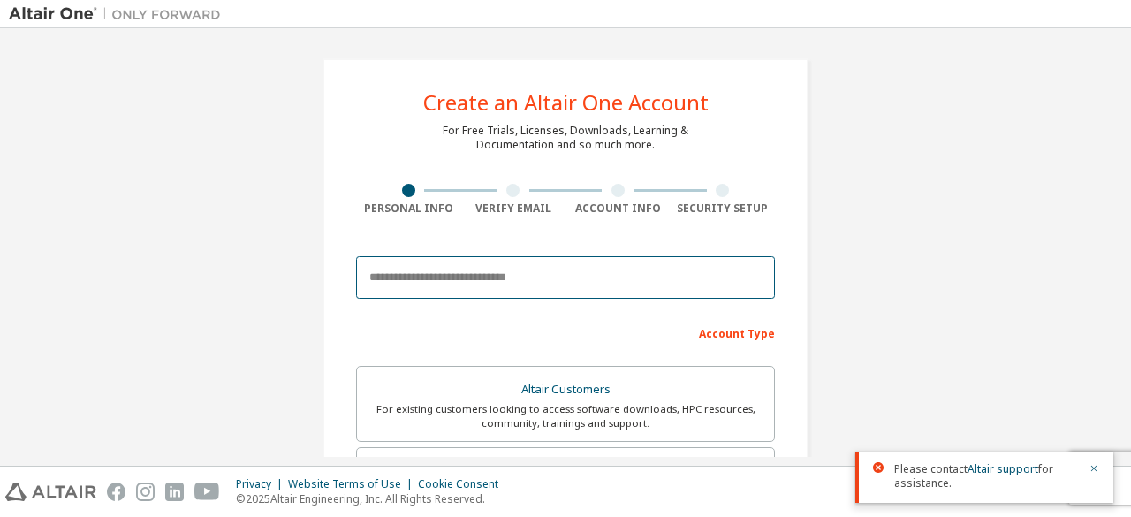
click at [543, 283] on input "email" at bounding box center [565, 277] width 419 height 42
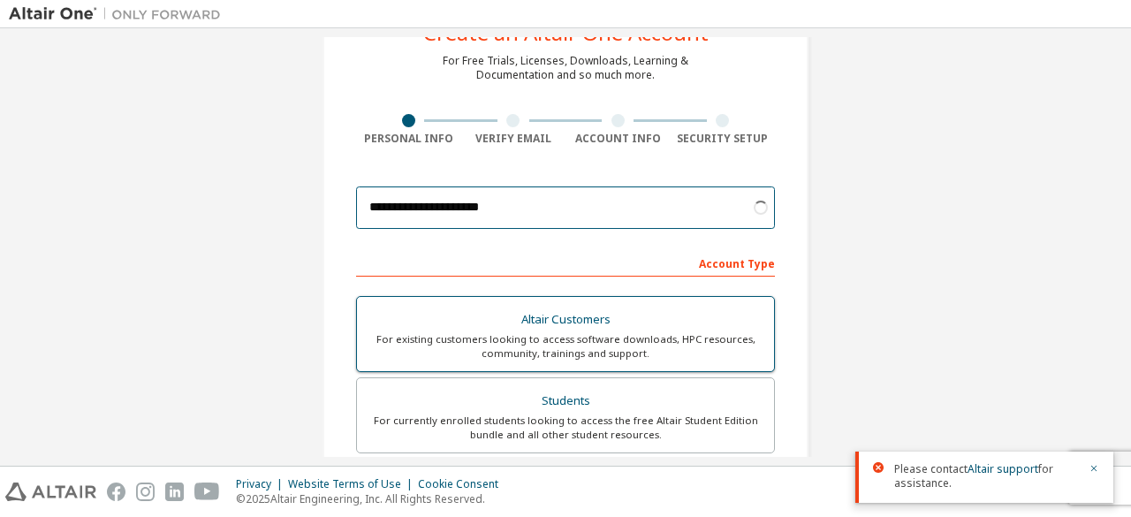
scroll to position [88, 0]
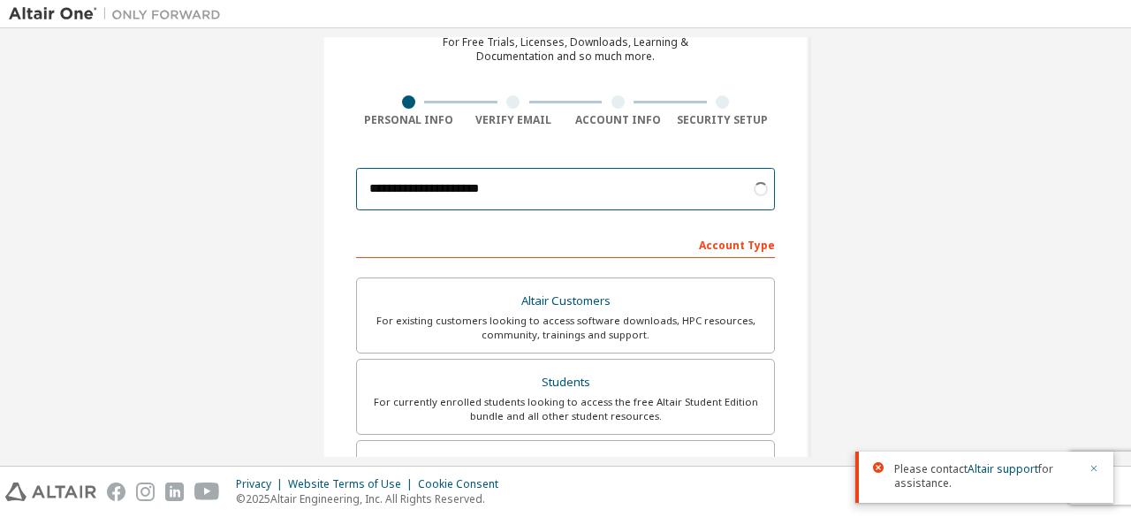
type input "**********"
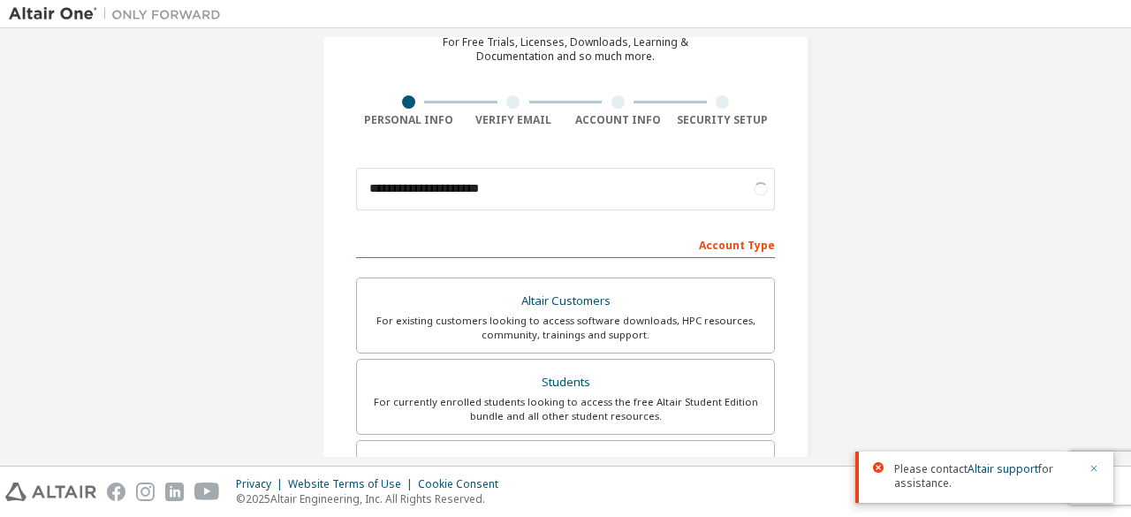
click at [1096, 467] on icon "button" at bounding box center [1094, 469] width 6 height 6
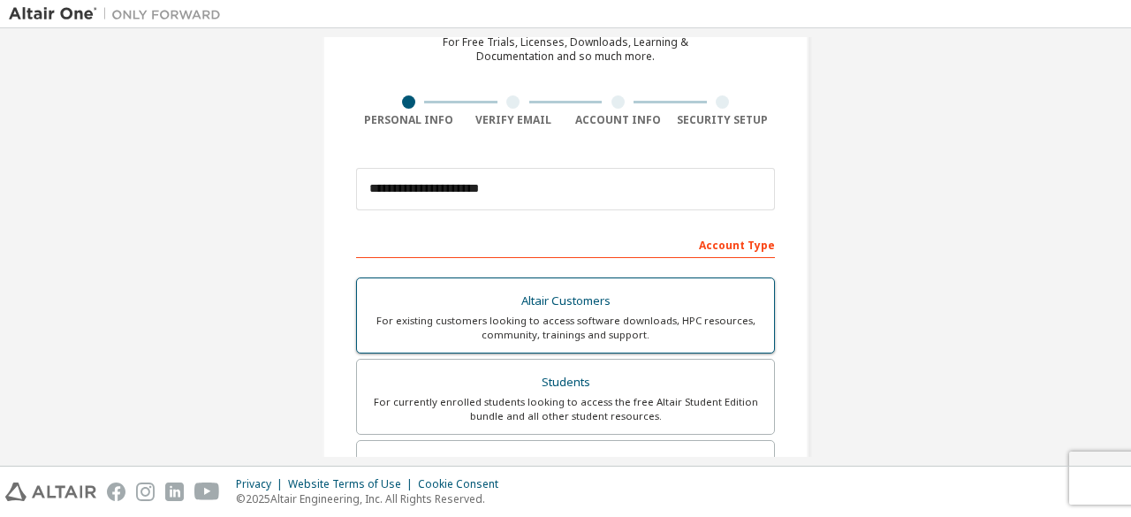
scroll to position [511, 0]
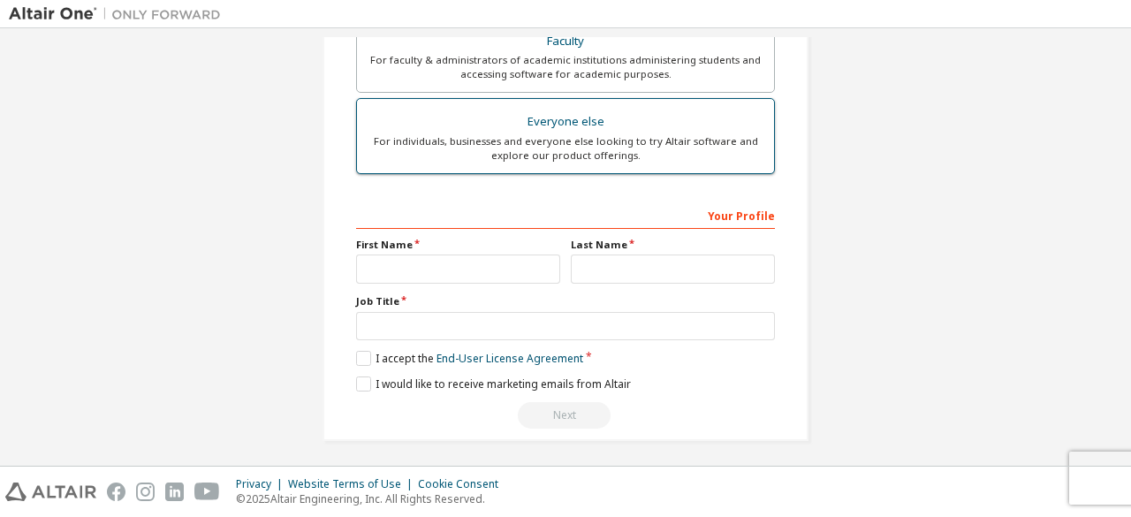
click at [581, 156] on div "For individuals, businesses and everyone else looking to try Altair software an…" at bounding box center [566, 148] width 396 height 28
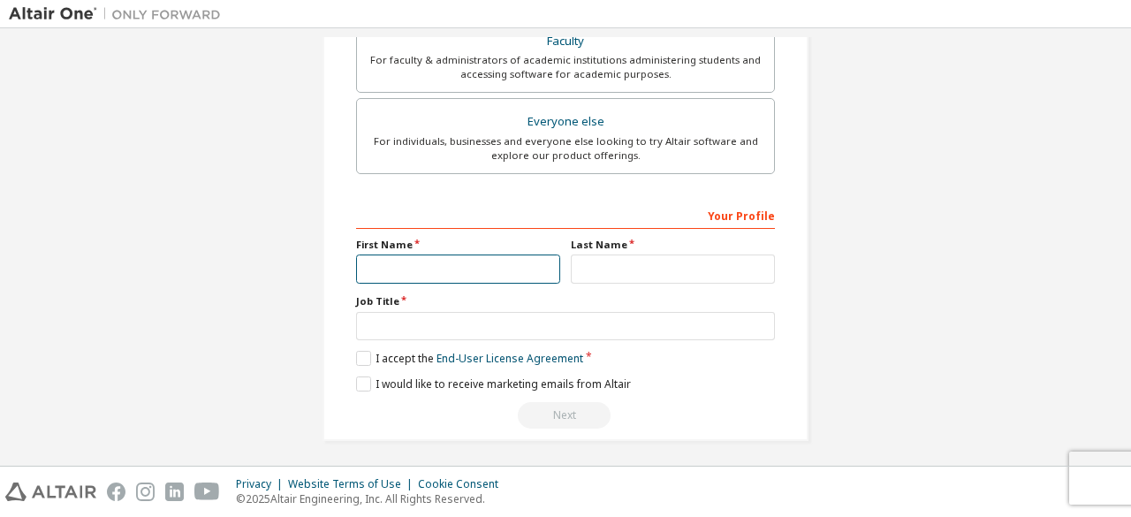
click at [454, 262] on input "text" at bounding box center [458, 268] width 204 height 29
type input "******"
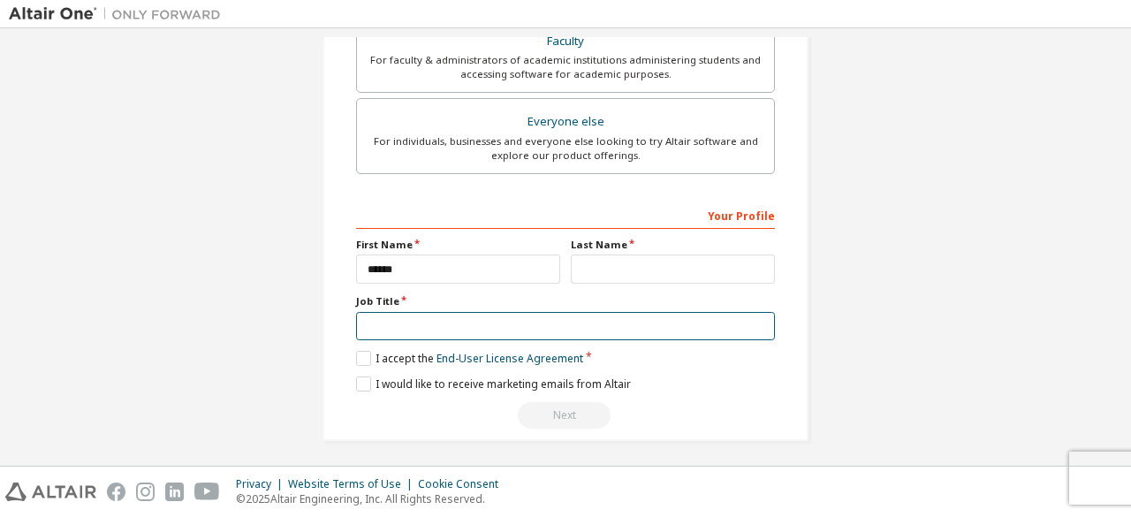
click at [521, 330] on input "text" at bounding box center [565, 326] width 419 height 29
type input "*******"
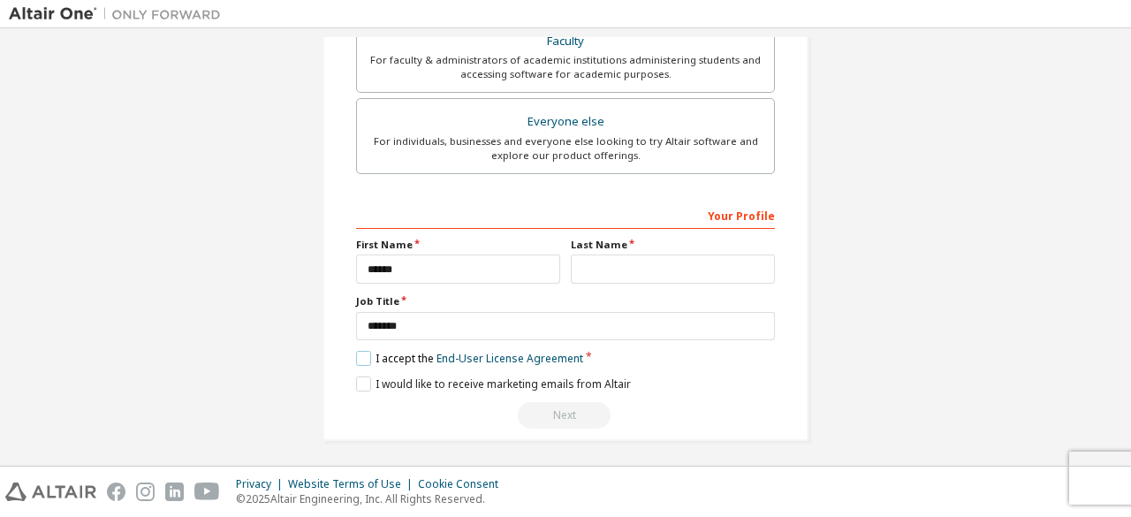
click at [356, 354] on label "I accept the End-User License Agreement" at bounding box center [469, 358] width 227 height 15
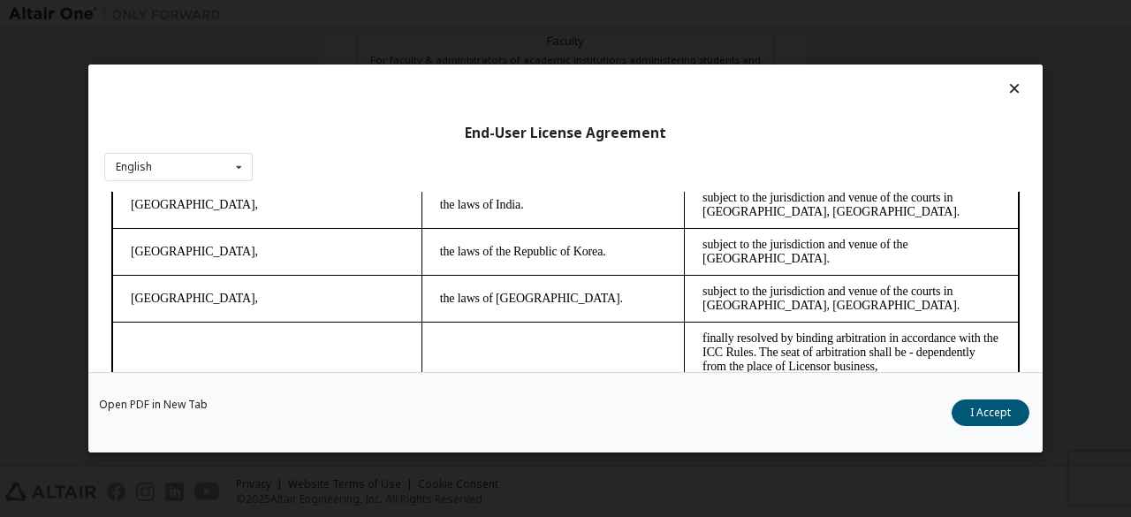
scroll to position [4986, 0]
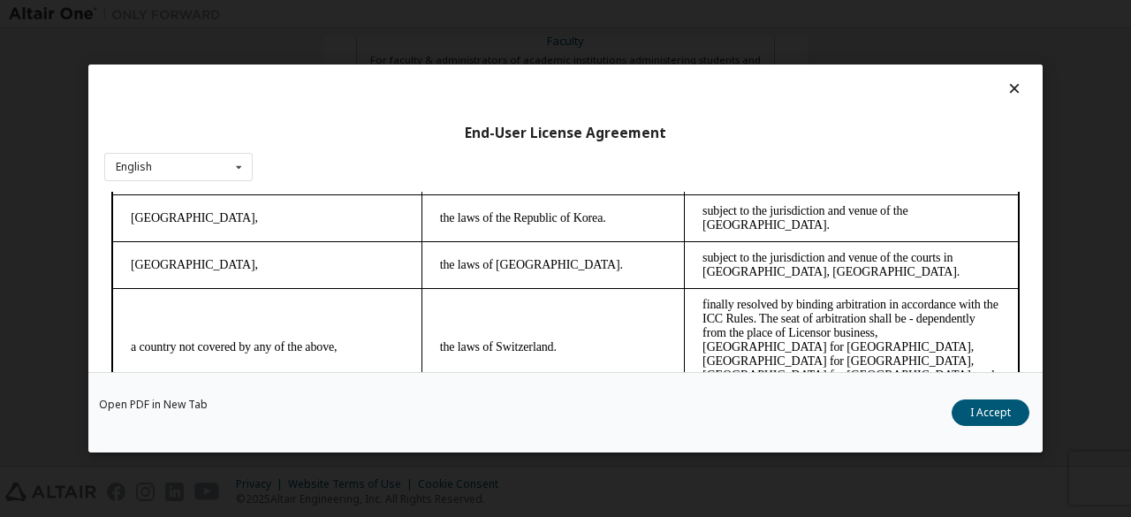
drag, startPoint x: 1010, startPoint y: 292, endPoint x: 1109, endPoint y: 610, distance: 332.3
click at [999, 413] on button "I Accept" at bounding box center [991, 412] width 78 height 27
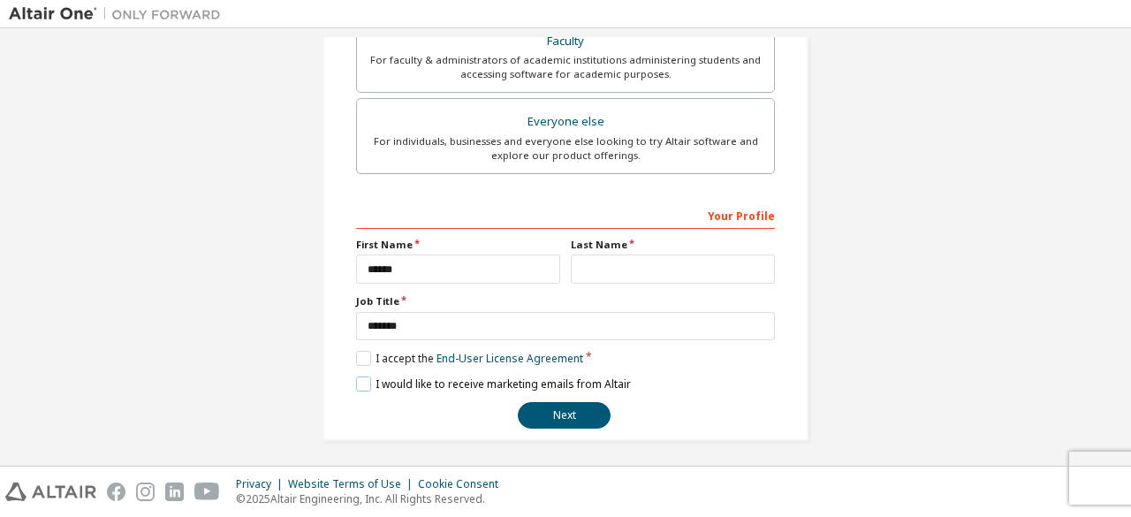
click at [425, 379] on label "I would like to receive marketing emails from Altair" at bounding box center [493, 383] width 275 height 15
click at [553, 403] on button "Next" at bounding box center [564, 415] width 93 height 27
click at [619, 260] on input "text" at bounding box center [673, 268] width 204 height 29
type input "*"
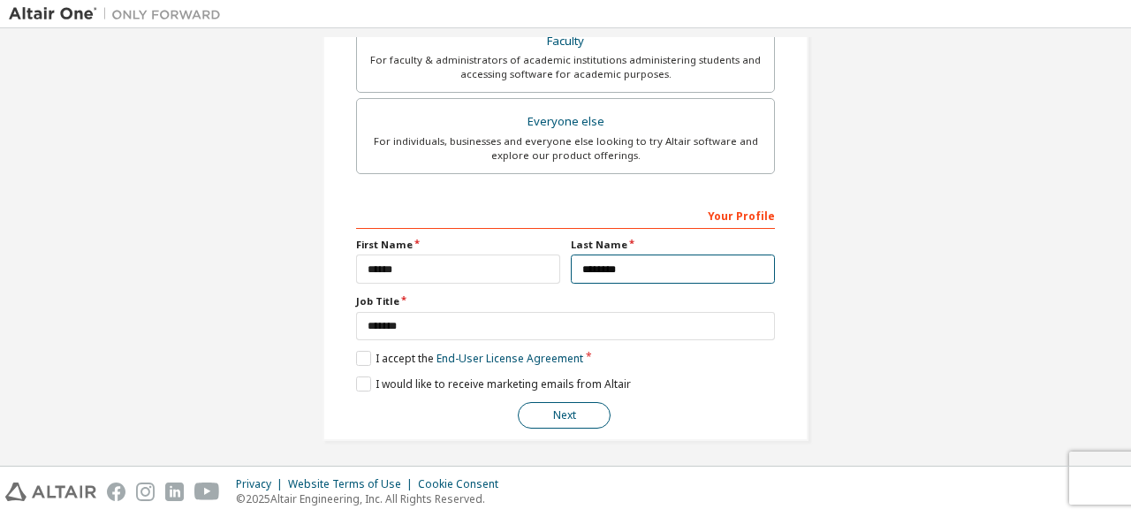
type input "********"
click at [573, 406] on button "Next" at bounding box center [564, 415] width 93 height 27
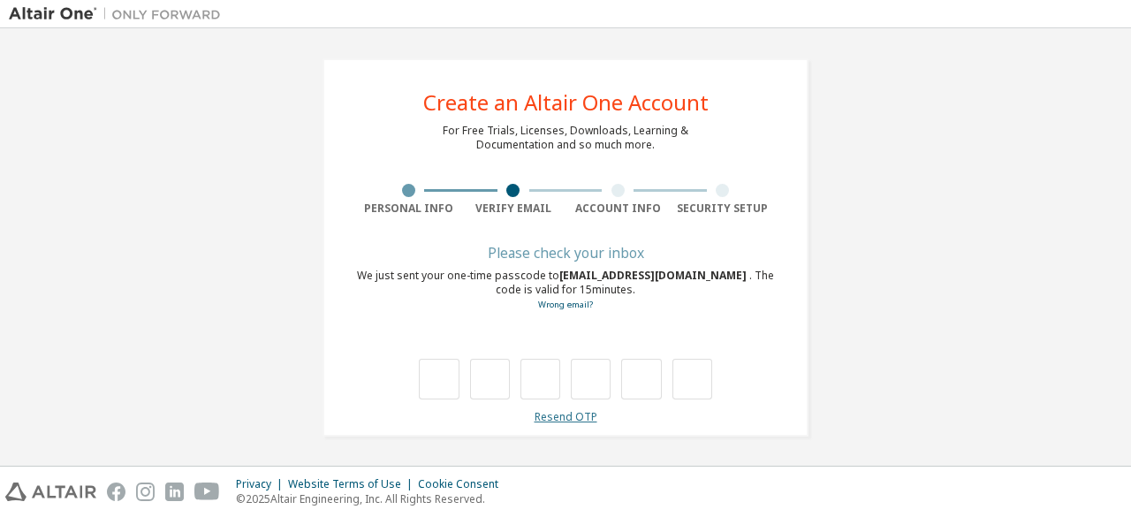
type input "*"
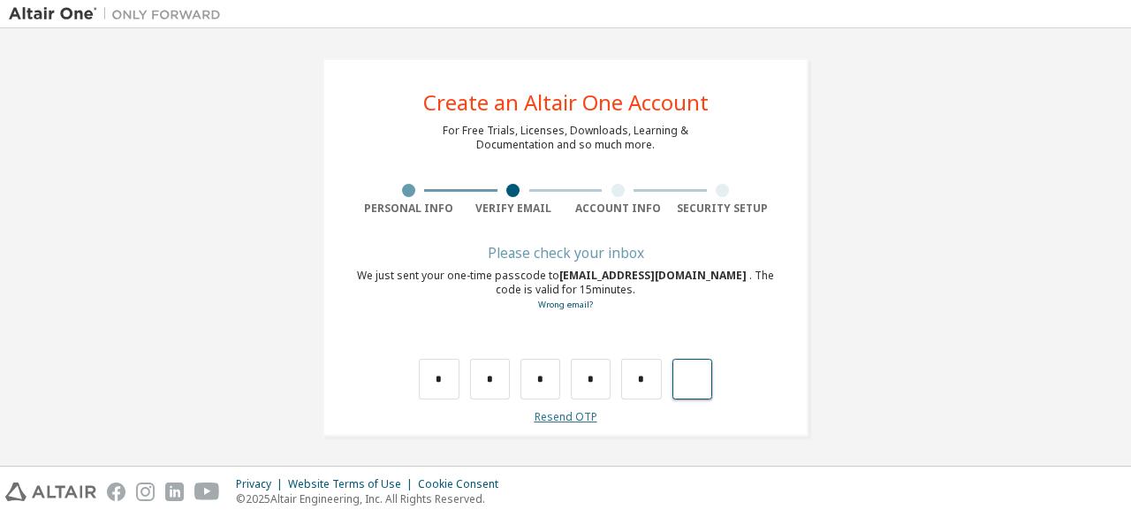
type input "*"
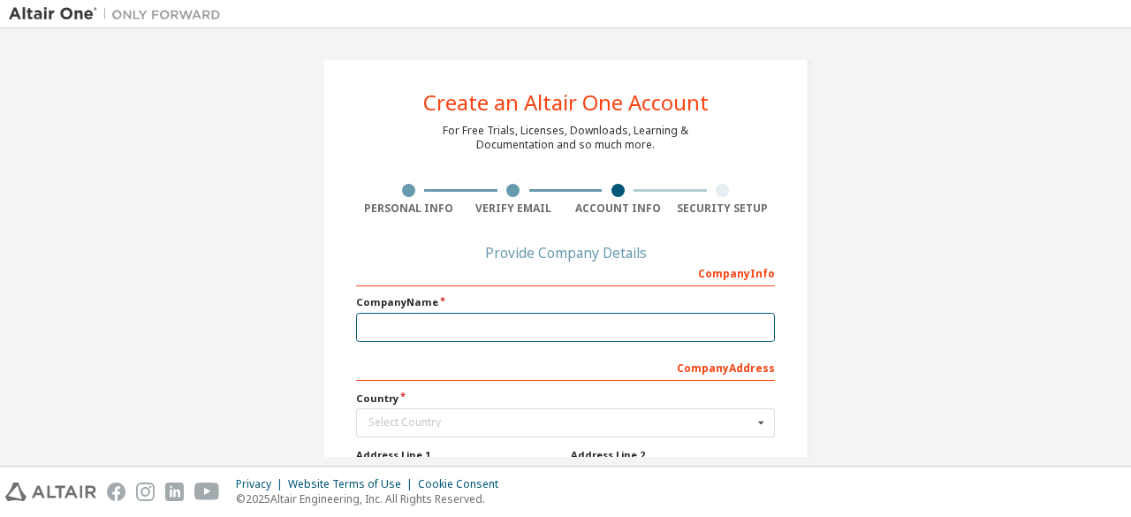
click at [406, 327] on input "text" at bounding box center [565, 327] width 419 height 29
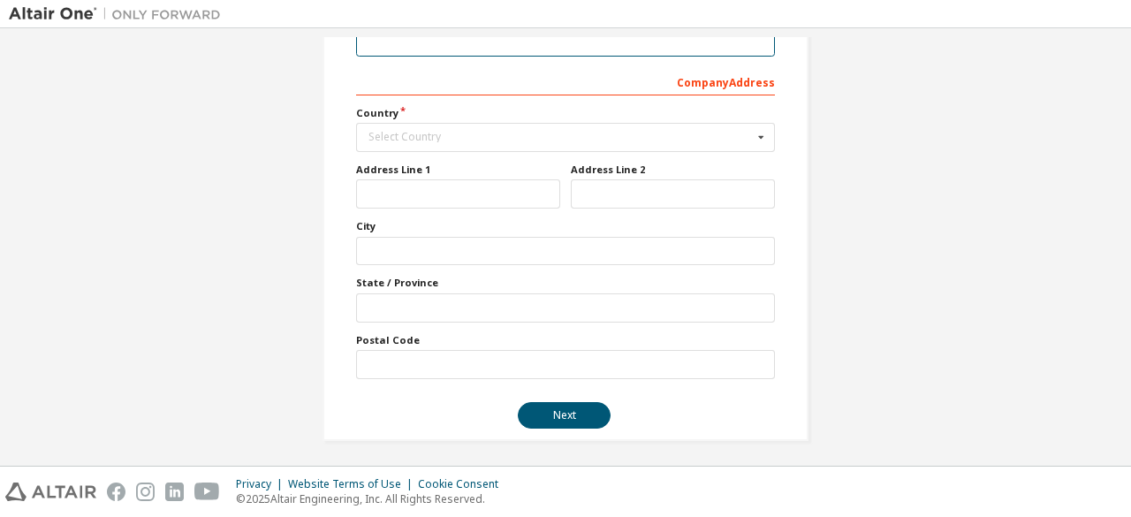
scroll to position [20, 0]
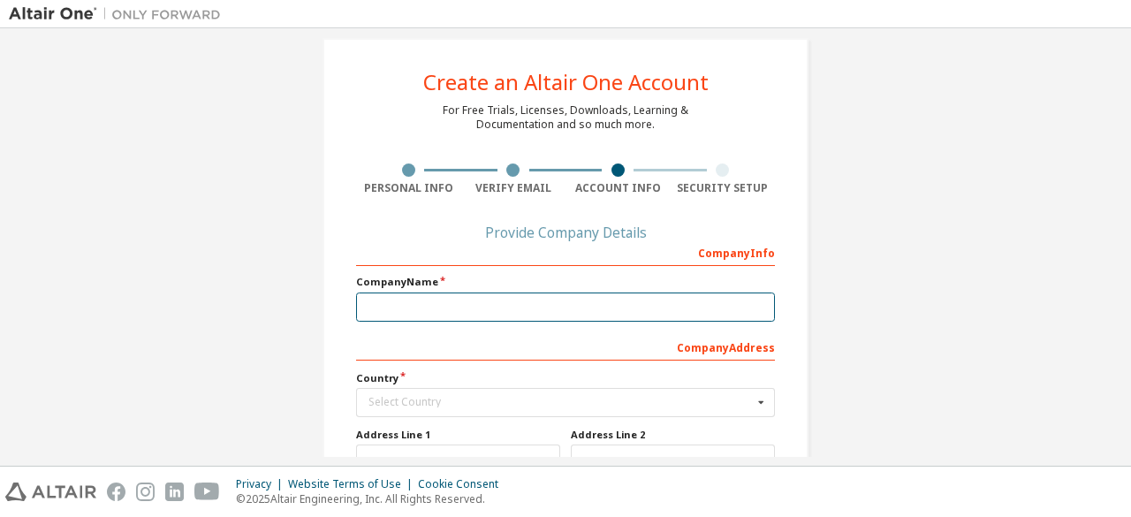
click at [456, 300] on input "text" at bounding box center [565, 306] width 419 height 29
click at [413, 300] on input "text" at bounding box center [565, 306] width 419 height 29
type input "*"
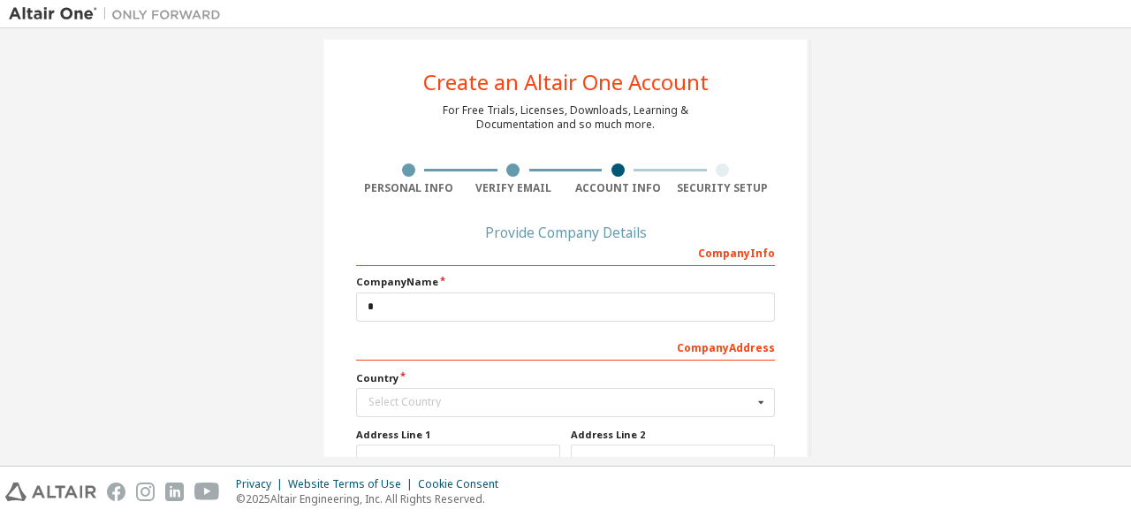
click at [437, 288] on label "Company Name" at bounding box center [565, 282] width 419 height 14
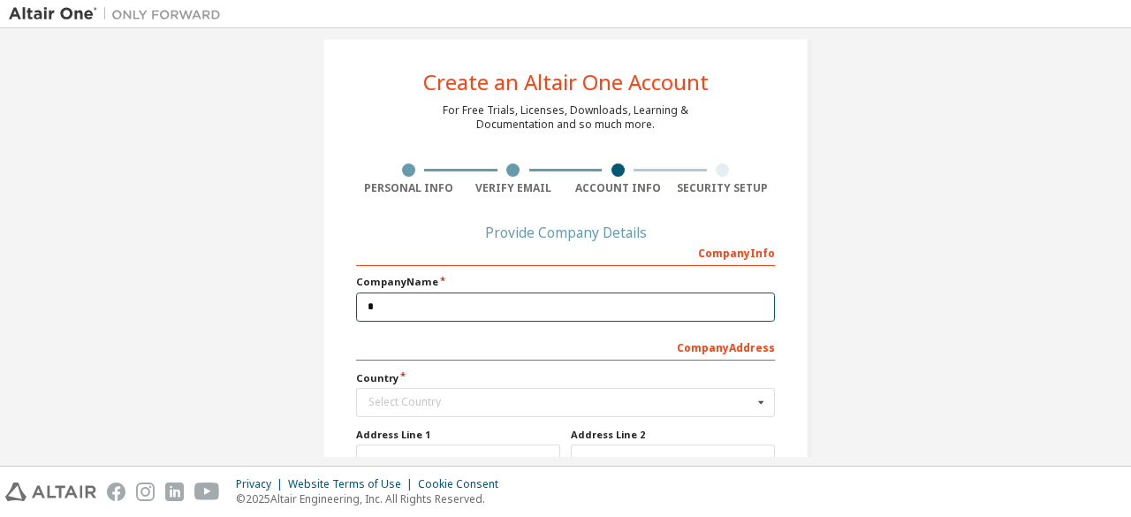
click at [437, 308] on input "*" at bounding box center [565, 306] width 419 height 29
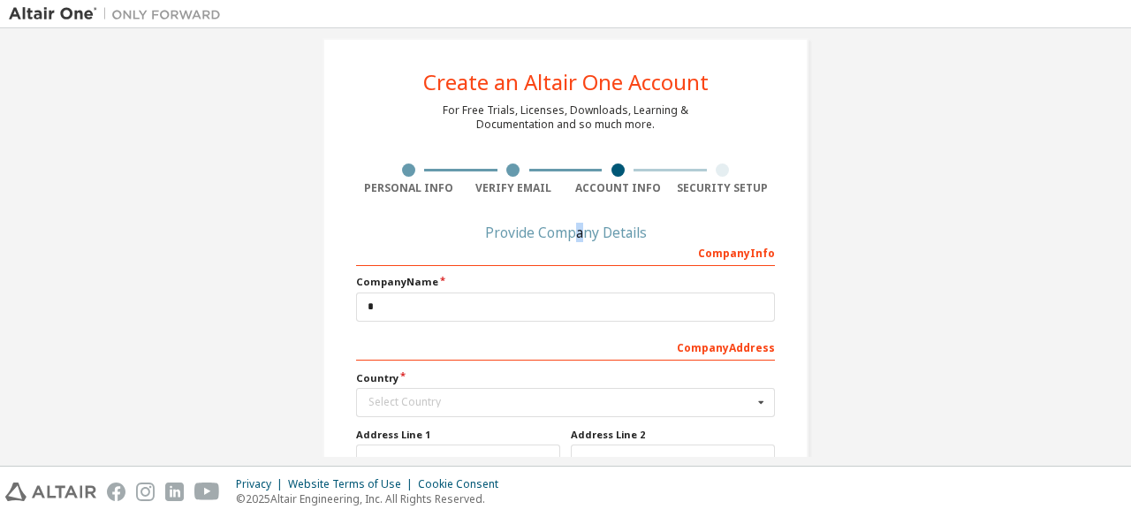
click at [575, 236] on div "Provide Company Details" at bounding box center [565, 232] width 419 height 11
click at [576, 236] on div "Provide Company Details" at bounding box center [565, 232] width 419 height 11
drag, startPoint x: 587, startPoint y: 228, endPoint x: 682, endPoint y: 224, distance: 95.5
click at [601, 231] on div "Provide Company Details" at bounding box center [565, 232] width 419 height 11
click at [688, 225] on div "Create an Altair One Account For Free Trials, Licenses, Downloads, Learning & D…" at bounding box center [566, 372] width 486 height 668
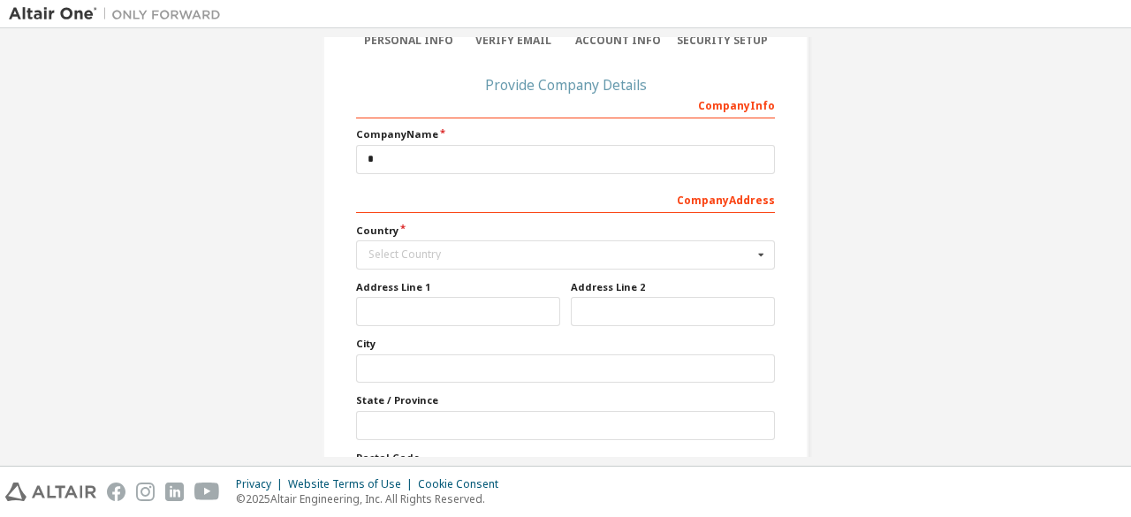
scroll to position [197, 0]
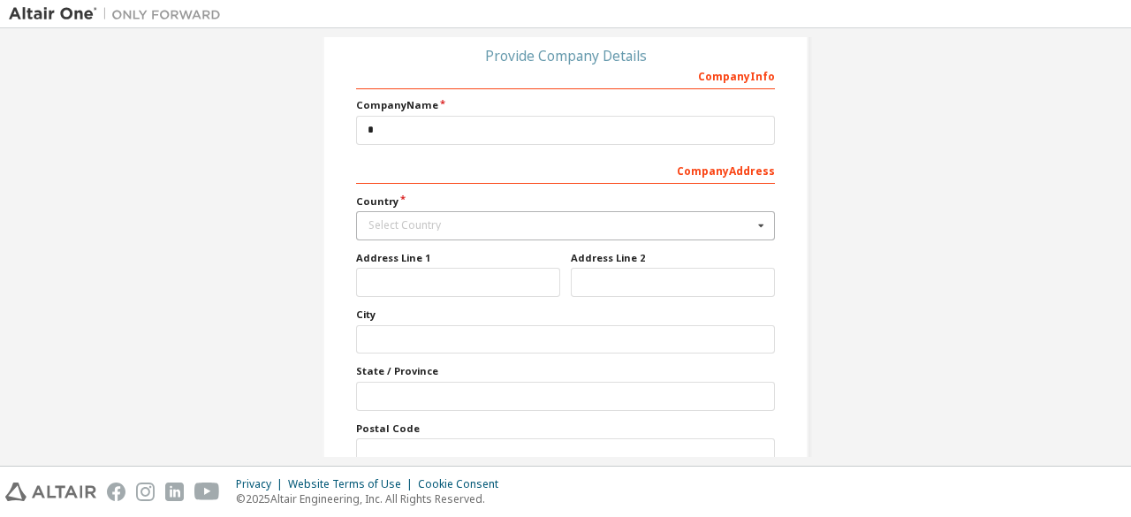
click at [422, 220] on div "Select Country" at bounding box center [560, 225] width 384 height 11
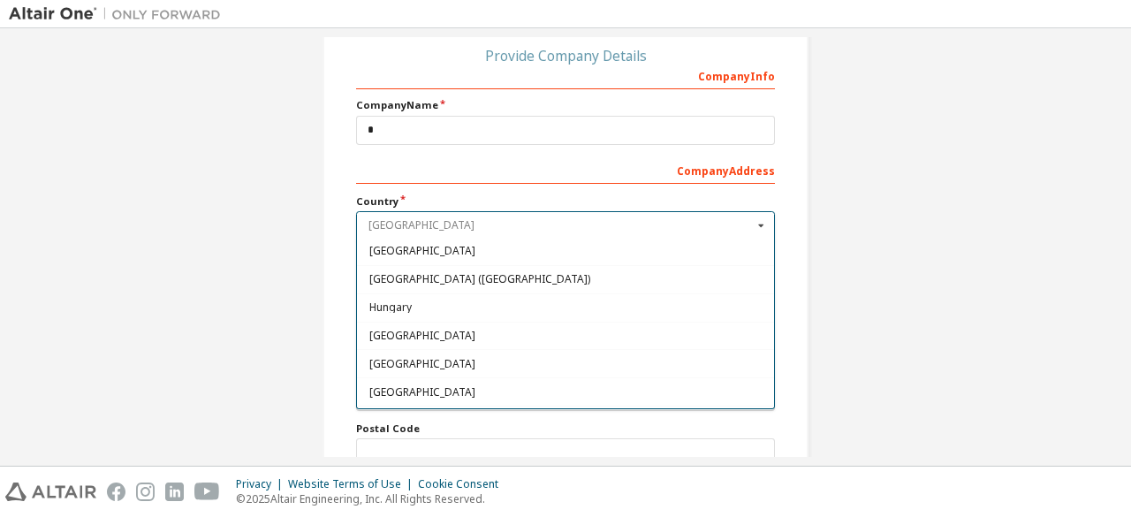
scroll to position [2702, 0]
click at [452, 379] on div "Indonesia" at bounding box center [565, 393] width 417 height 28
type input "***"
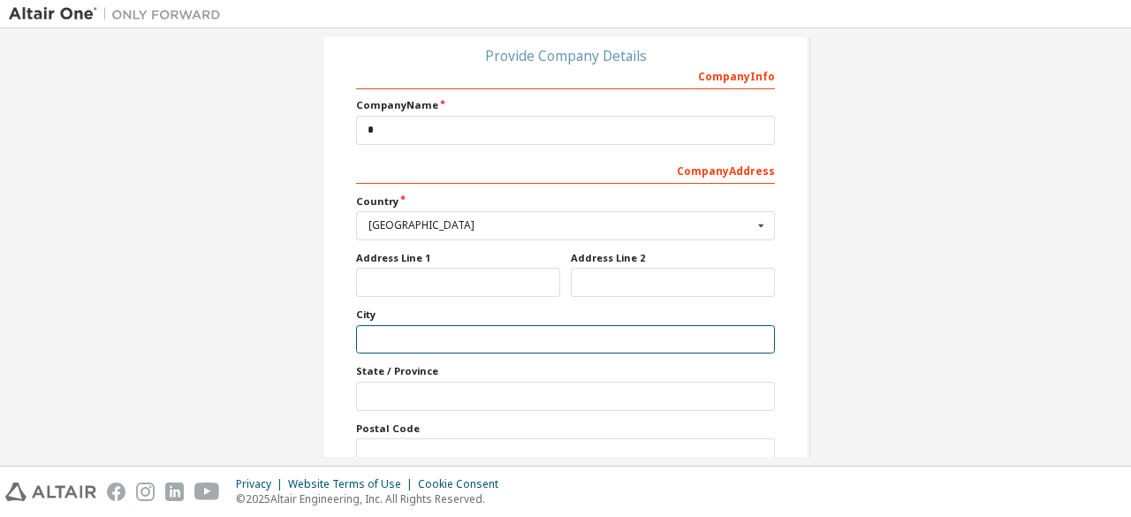
click at [466, 341] on input "text" at bounding box center [565, 339] width 419 height 29
type input "******"
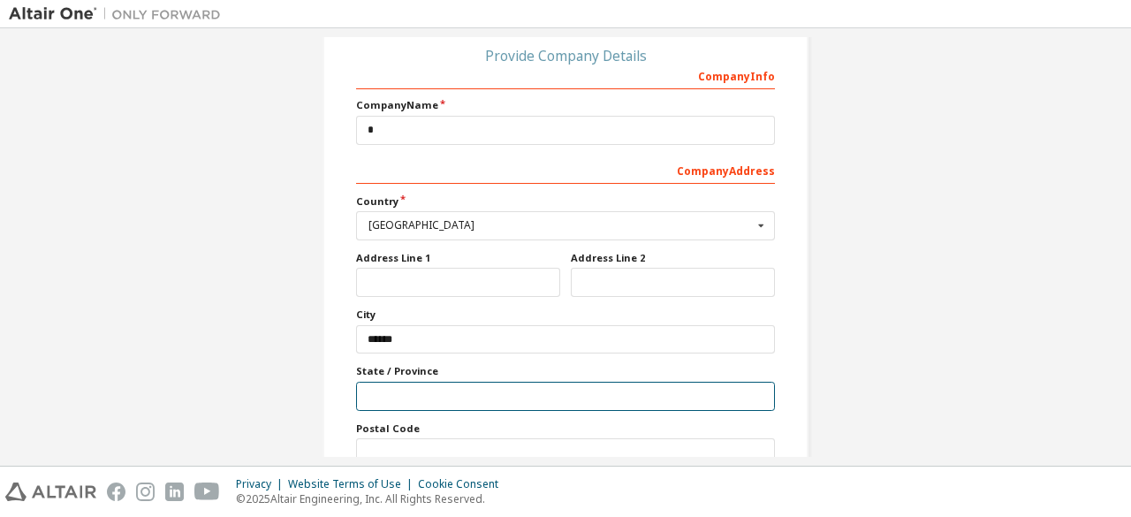
click at [467, 395] on input "text" at bounding box center [565, 396] width 419 height 29
type input "*********"
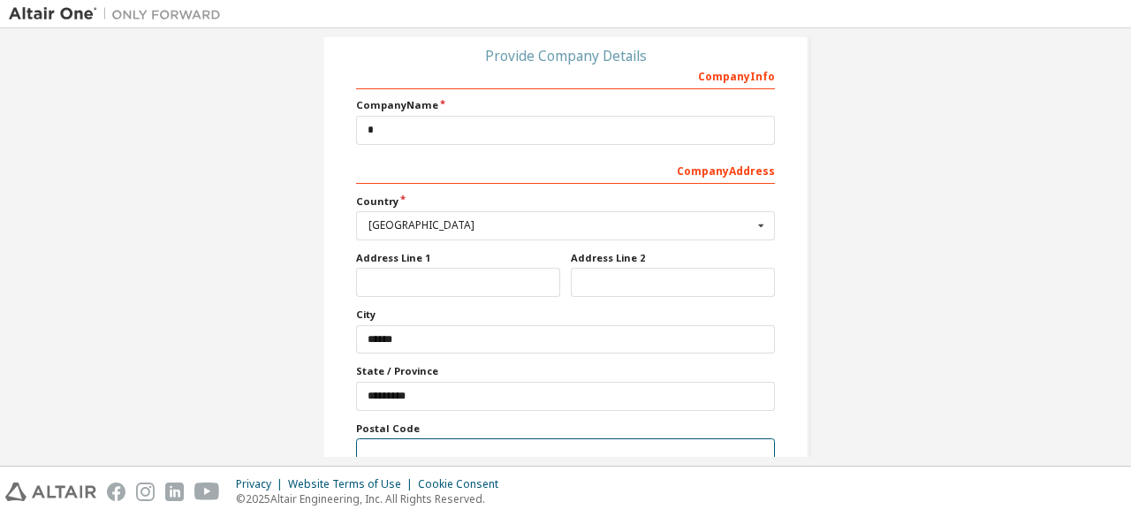
click at [454, 444] on input "text" at bounding box center [565, 452] width 419 height 29
type input "*****"
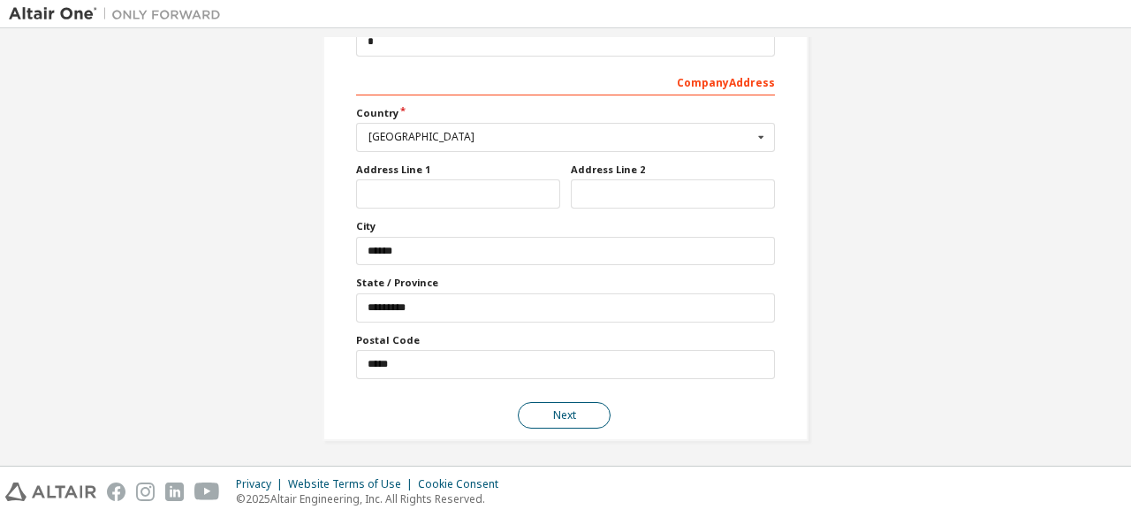
click at [533, 404] on button "Next" at bounding box center [564, 415] width 93 height 27
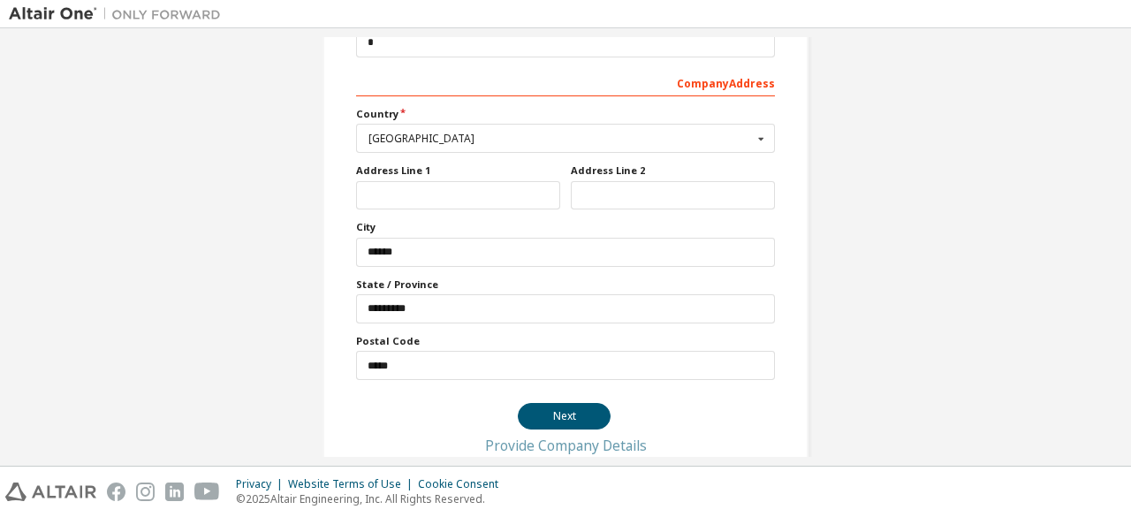
scroll to position [0, 0]
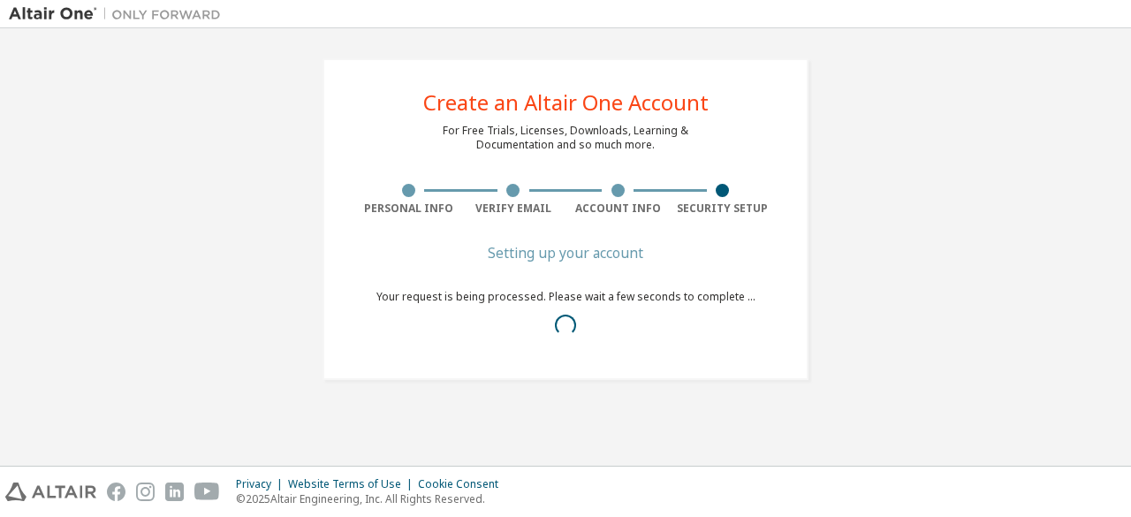
click at [632, 363] on div "Setting up your account Your request is being processed. Please wait a few seco…" at bounding box center [565, 307] width 379 height 120
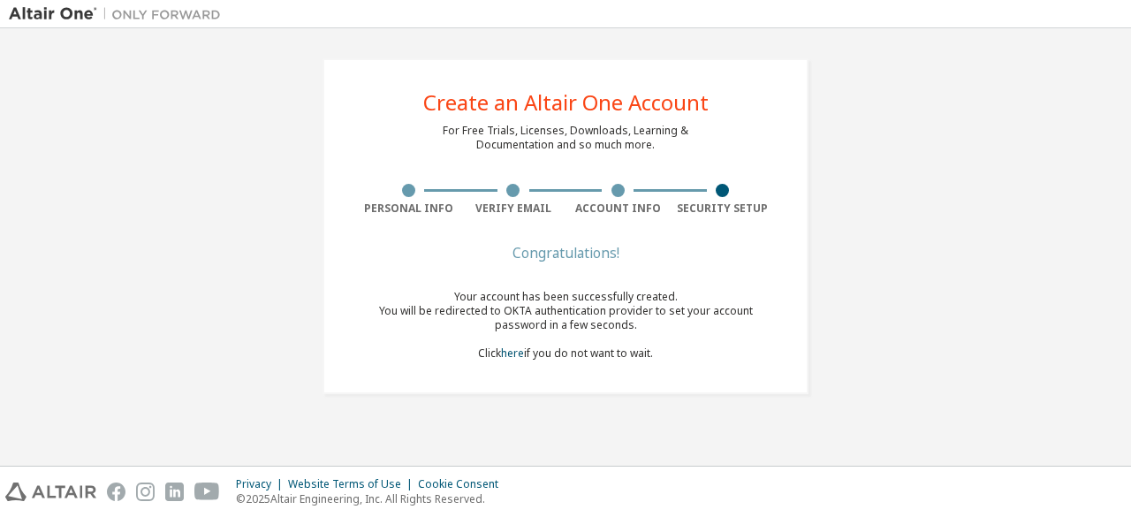
click at [701, 333] on div "Your account has been successfully created. You will be redirected to OKTA auth…" at bounding box center [565, 325] width 419 height 71
